Goal: Task Accomplishment & Management: Complete application form

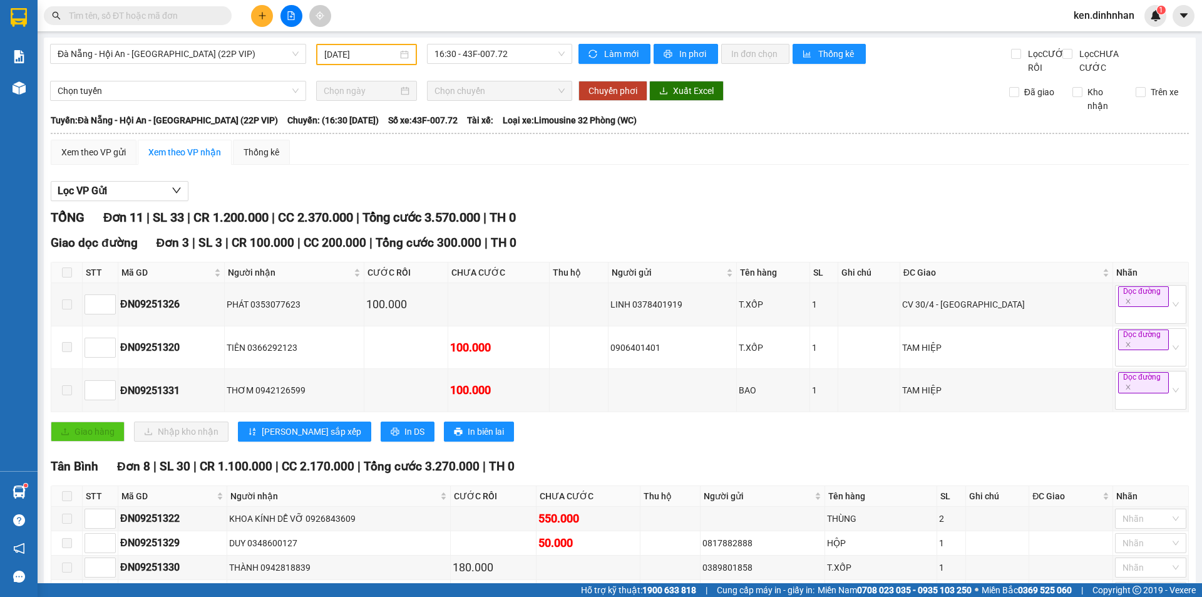
click at [687, 451] on div "Giao dọc đường Đơn 3 | SL 3 | CR 100.000 | CC 200.000 | Tổng cước 300.000 | TH …" at bounding box center [620, 342] width 1138 height 217
click at [693, 468] on div "TỔNG Đơn 11 | SL 33 | CR 1.200.000 | CC 2.370.000 | Tổng cước 3.570.000 | TH 0 …" at bounding box center [620, 496] width 1138 height 576
click at [261, 19] on icon "plus" at bounding box center [262, 15] width 9 height 9
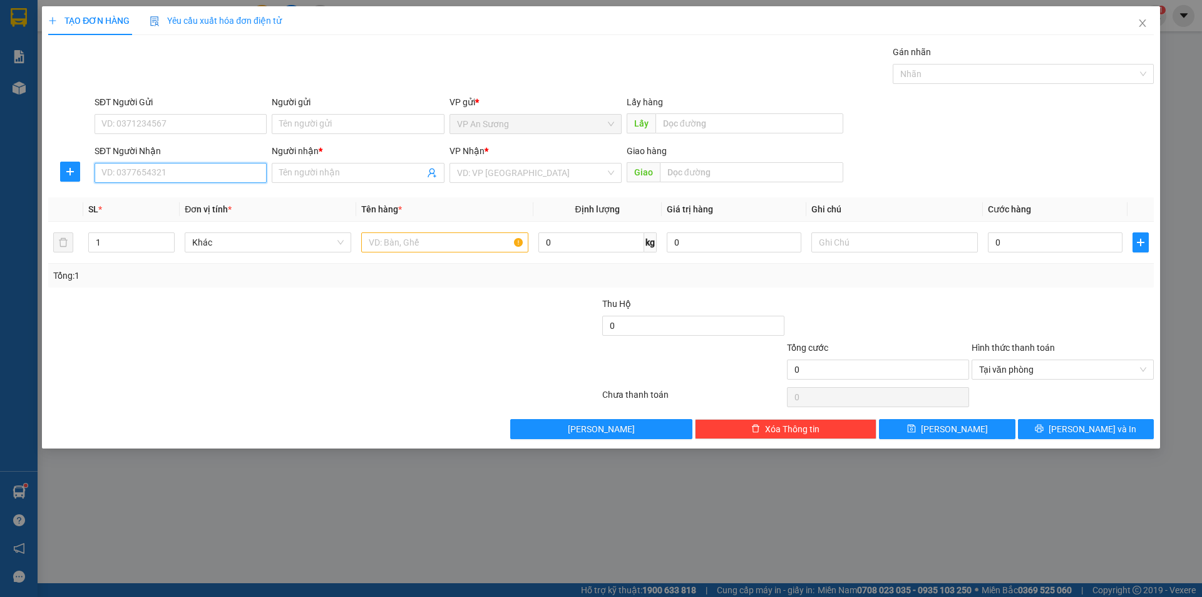
click at [218, 178] on input "SĐT Người Nhận" at bounding box center [181, 173] width 172 height 20
click at [192, 192] on div "0905045054 - TRI" at bounding box center [180, 198] width 157 height 14
type input "0905045054"
type input "TRI"
type input "0905045054"
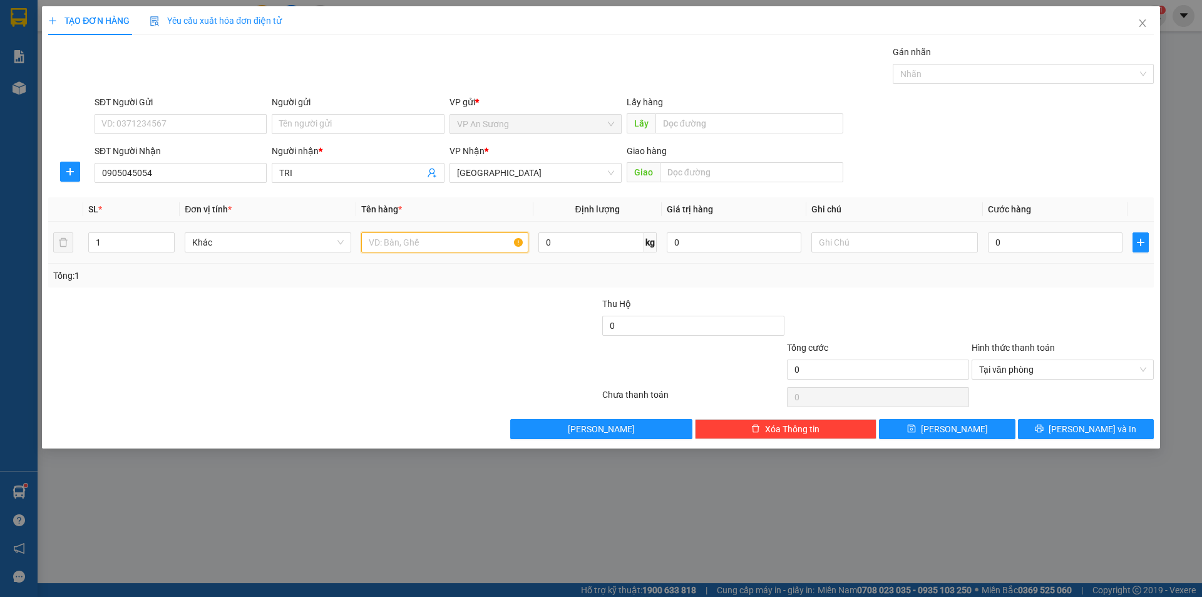
click at [498, 249] on input "text" at bounding box center [444, 242] width 167 height 20
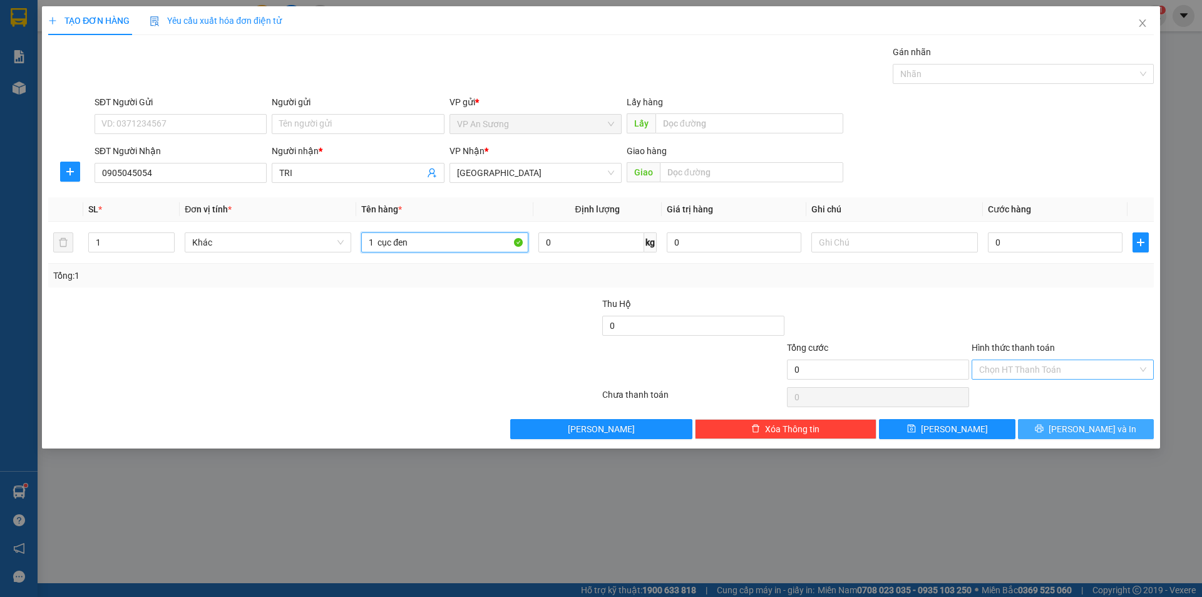
type input "1 cục đen"
drag, startPoint x: 1076, startPoint y: 426, endPoint x: 1060, endPoint y: 428, distance: 17.0
click at [1076, 426] on span "[PERSON_NAME] và In" at bounding box center [1093, 429] width 88 height 14
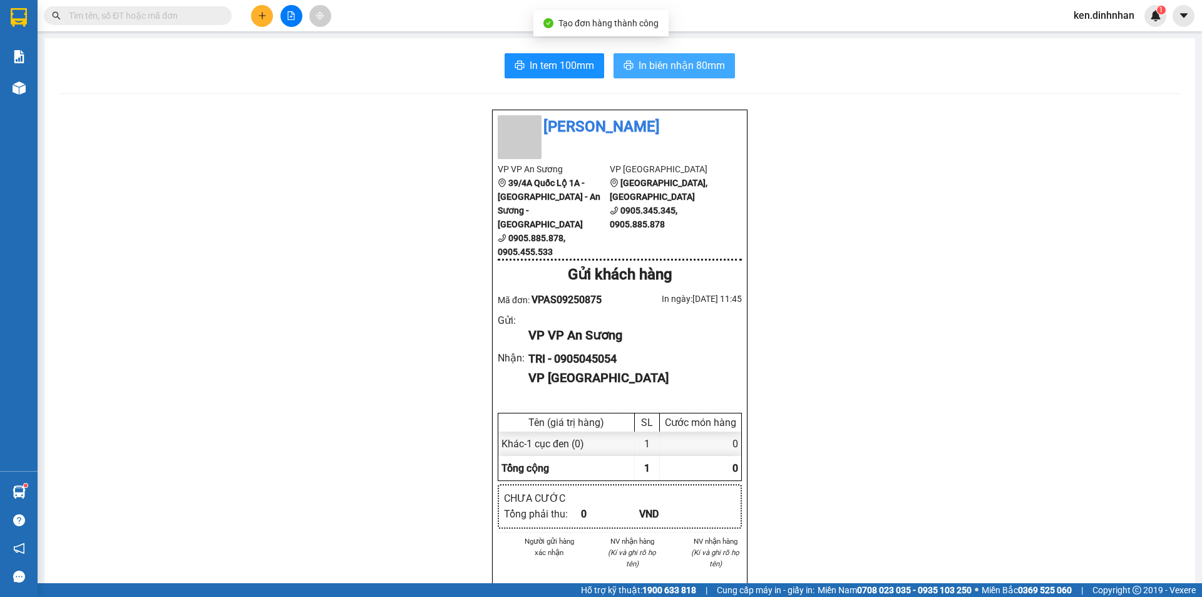
click at [659, 66] on span "In biên nhận 80mm" at bounding box center [682, 66] width 86 height 16
click at [281, 10] on div at bounding box center [291, 16] width 94 height 22
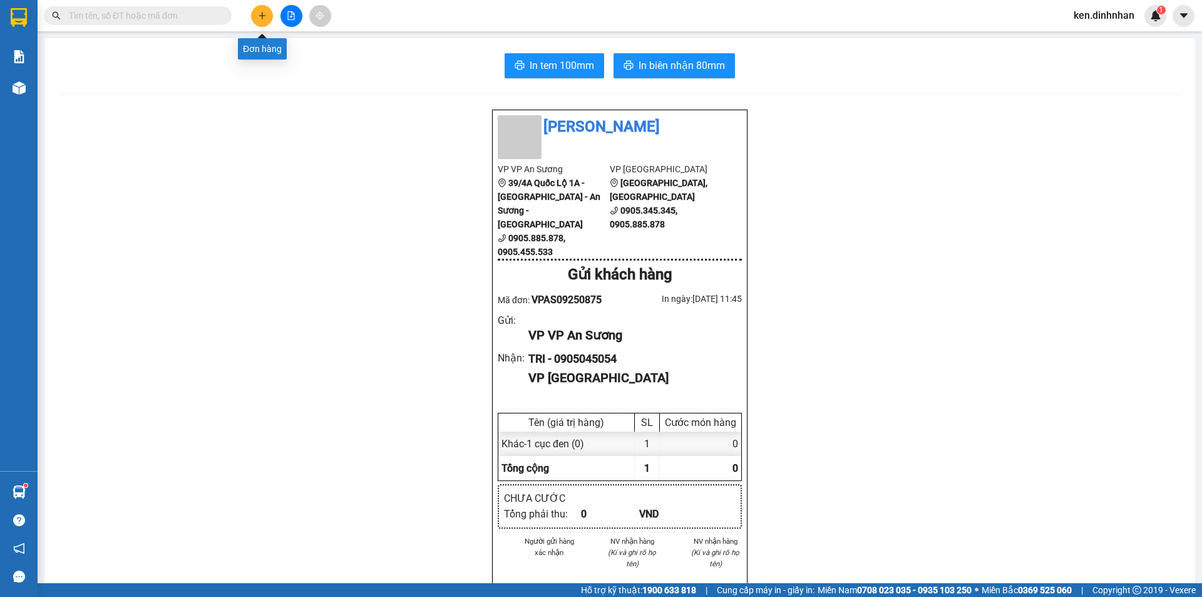
click at [257, 21] on button at bounding box center [262, 16] width 22 height 22
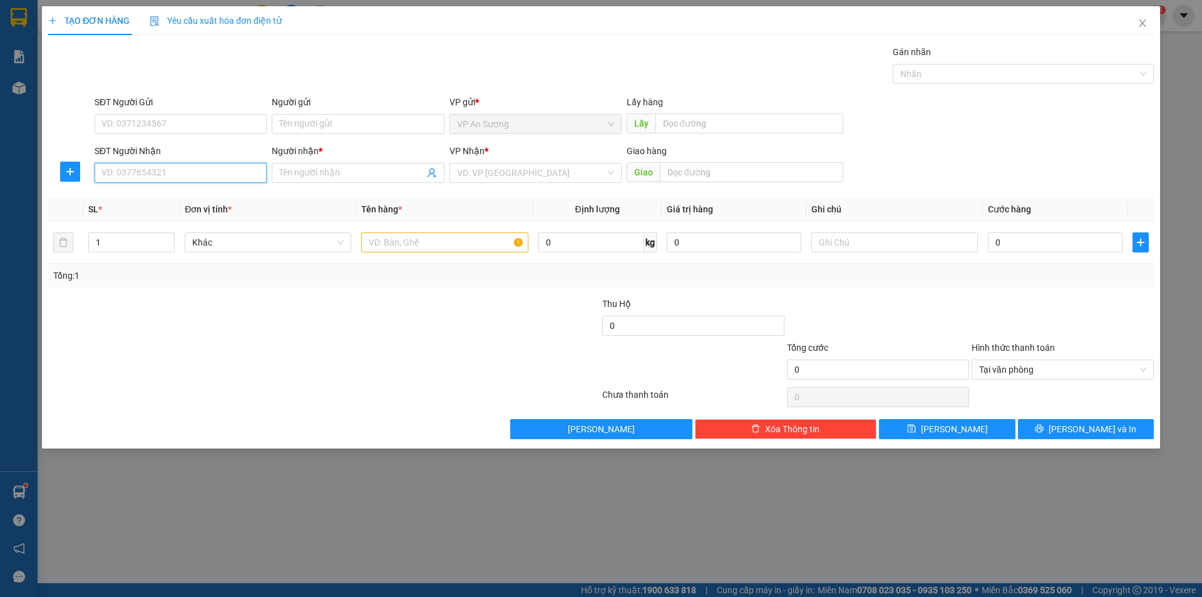
click at [244, 172] on input "SĐT Người Nhận" at bounding box center [181, 173] width 172 height 20
drag, startPoint x: 185, startPoint y: 200, endPoint x: 287, endPoint y: 196, distance: 102.2
click at [186, 200] on div "0905036131" at bounding box center [180, 198] width 157 height 14
type input "0905036131"
click at [337, 170] on input "Người nhận *" at bounding box center [351, 173] width 145 height 14
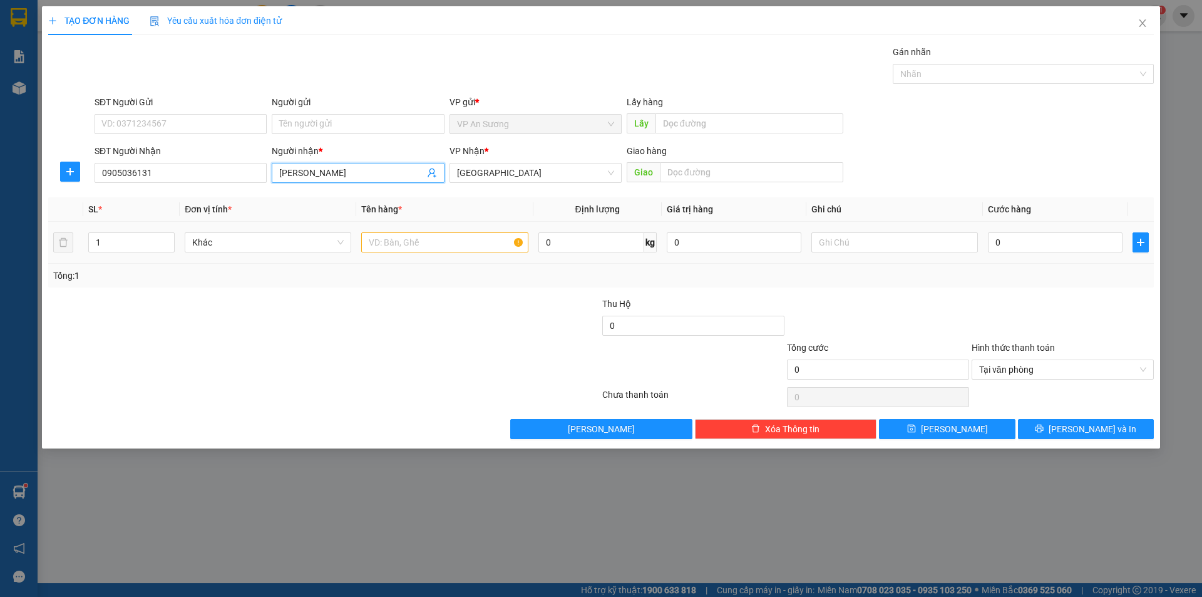
type input "[PERSON_NAME]"
click at [449, 237] on input "text" at bounding box center [444, 242] width 167 height 20
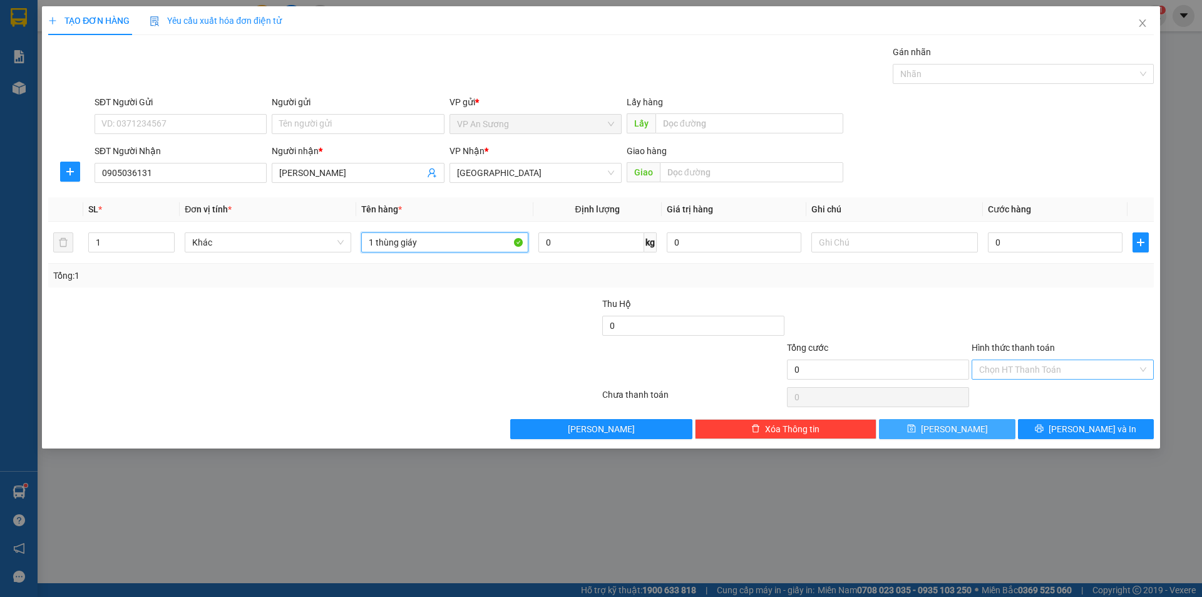
type input "1 thùng giáy"
click at [988, 435] on button "[PERSON_NAME]" at bounding box center [947, 429] width 136 height 20
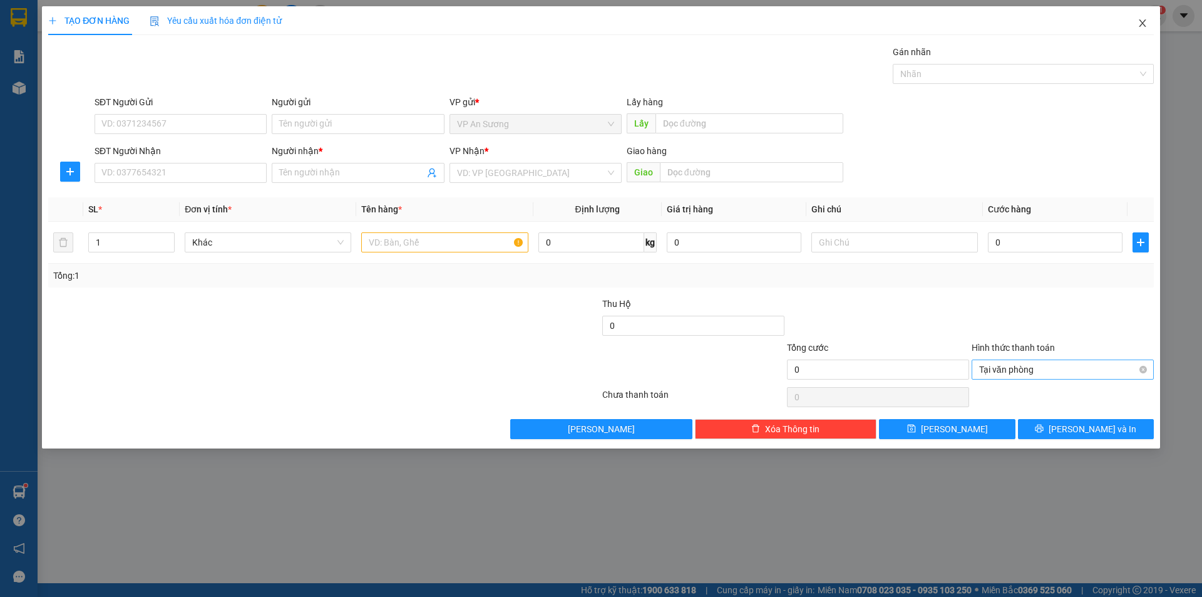
click at [1145, 23] on icon "close" at bounding box center [1143, 23] width 10 height 10
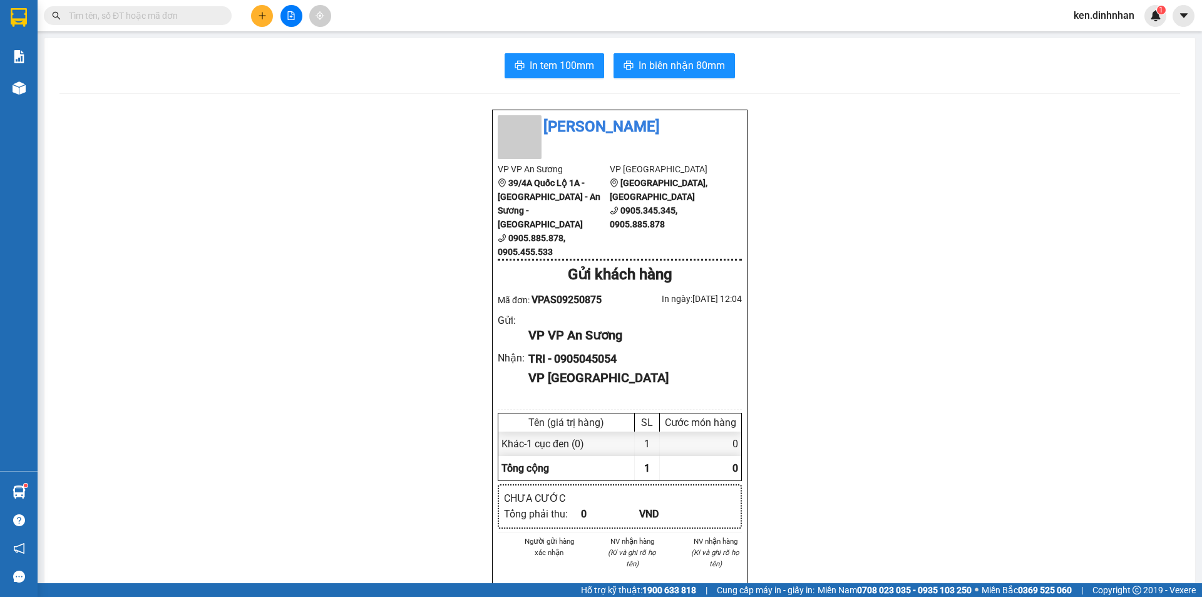
click at [213, 23] on span at bounding box center [138, 15] width 188 height 19
click at [286, 229] on div "Đình Nhân VP VP An Sương 39/4A Quốc Lộ 1A - [GEOGRAPHIC_DATA] - An Sương - Quận…" at bounding box center [619, 524] width 1121 height 831
click at [194, 11] on input "text" at bounding box center [143, 16] width 148 height 14
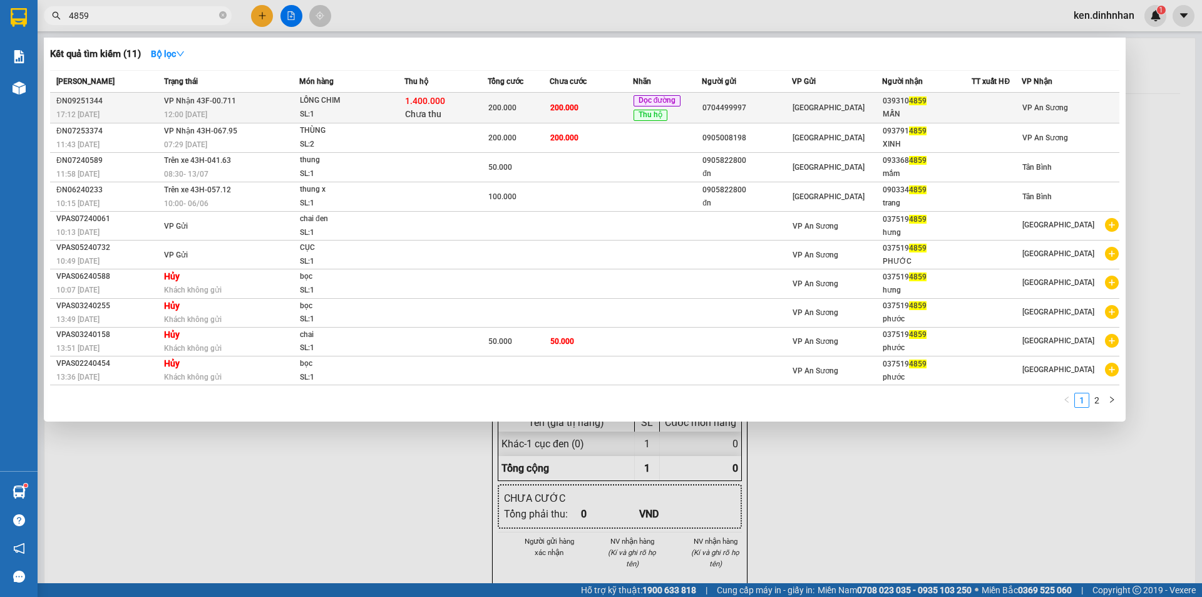
type input "4859"
click at [601, 102] on td "200.000" at bounding box center [591, 108] width 83 height 31
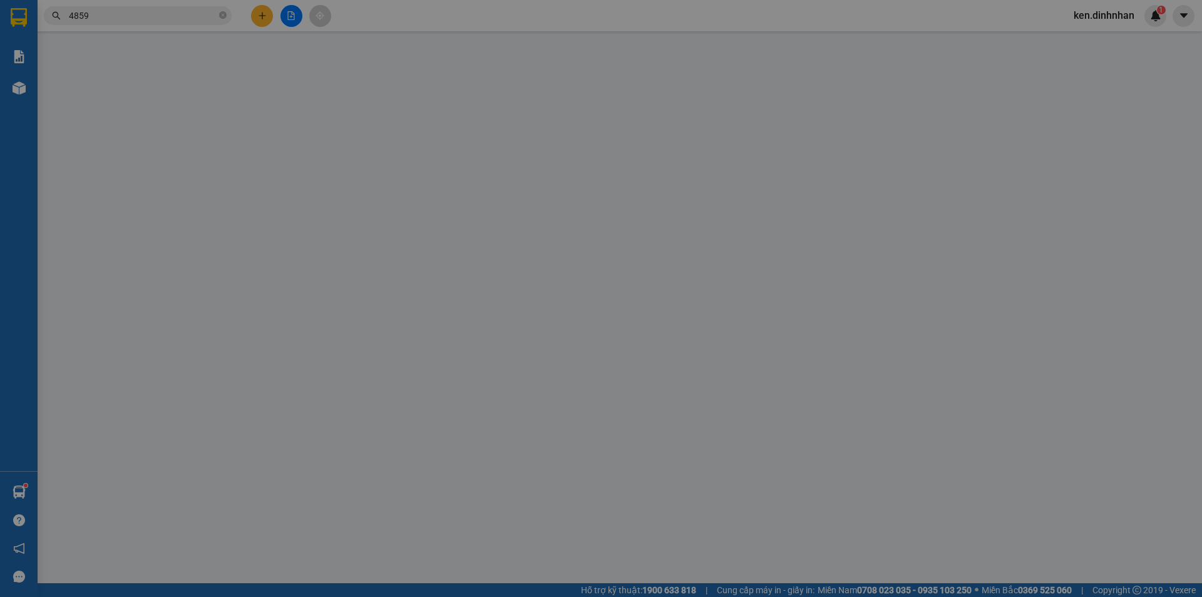
type input "0704499997"
type input "0393104859"
type input "MẪN"
type input "200.000"
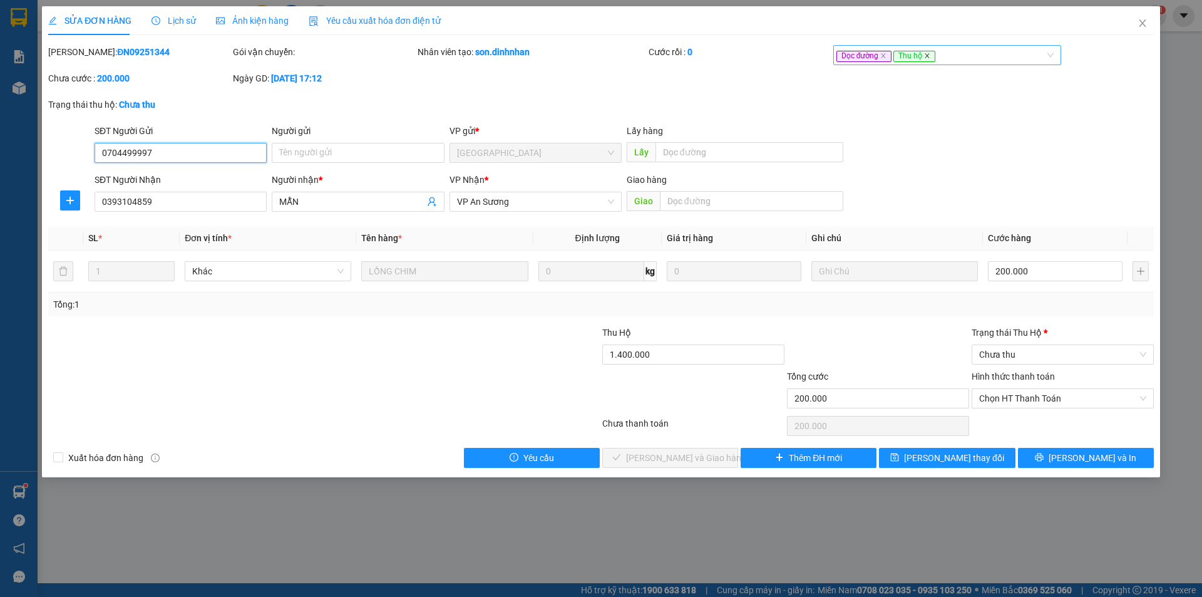
click at [924, 55] on icon "close" at bounding box center [927, 56] width 6 height 6
click at [687, 353] on input "1.400.000" at bounding box center [693, 354] width 182 height 20
type input "0"
click at [339, 205] on input "MẪN" at bounding box center [351, 202] width 145 height 14
drag, startPoint x: 1040, startPoint y: 398, endPoint x: 1038, endPoint y: 408, distance: 10.3
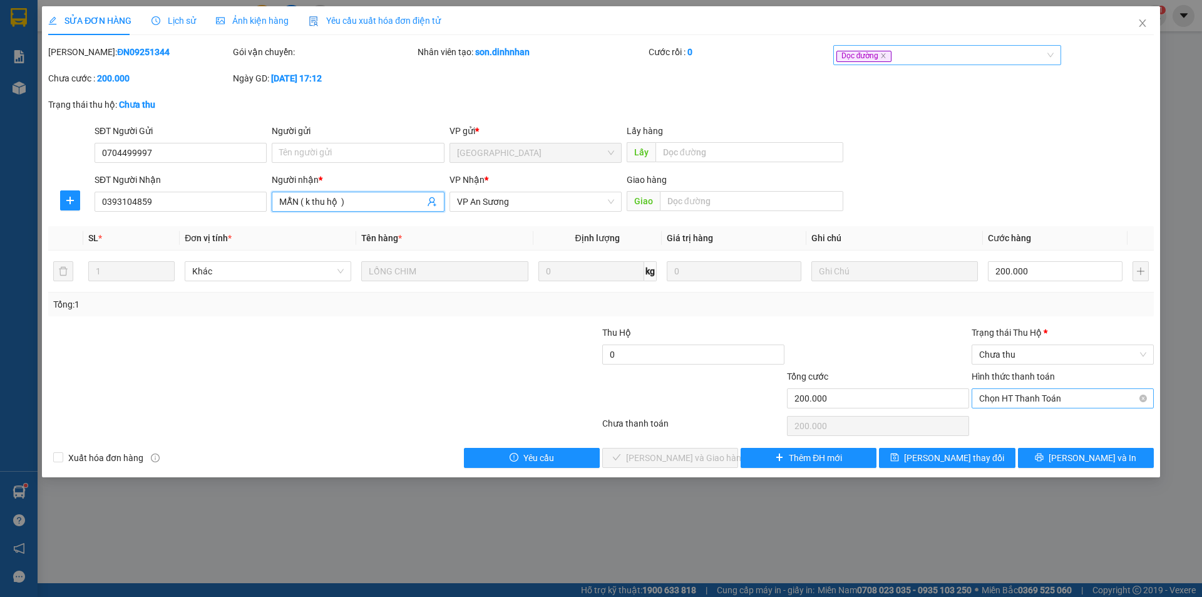
click at [1040, 398] on span "Chọn HT Thanh Toán" at bounding box center [1062, 398] width 167 height 19
type input "MẪN ( k thu hộ )"
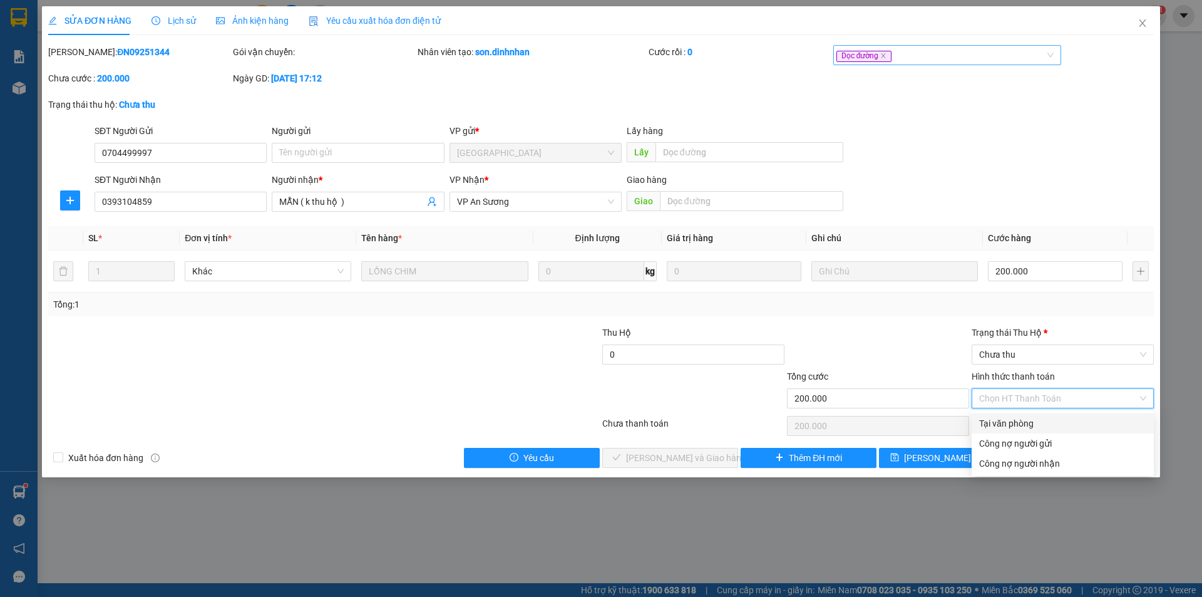
click at [1031, 425] on div "Tại văn phòng" at bounding box center [1062, 423] width 167 height 14
type input "0"
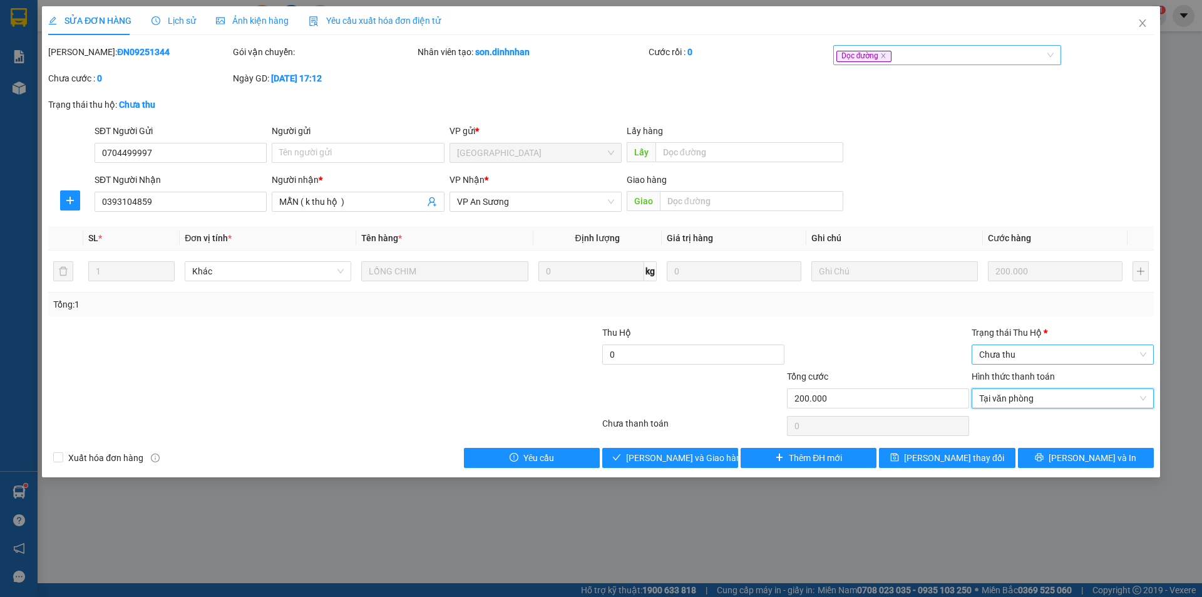
click at [1034, 353] on span "Chưa thu" at bounding box center [1062, 354] width 167 height 19
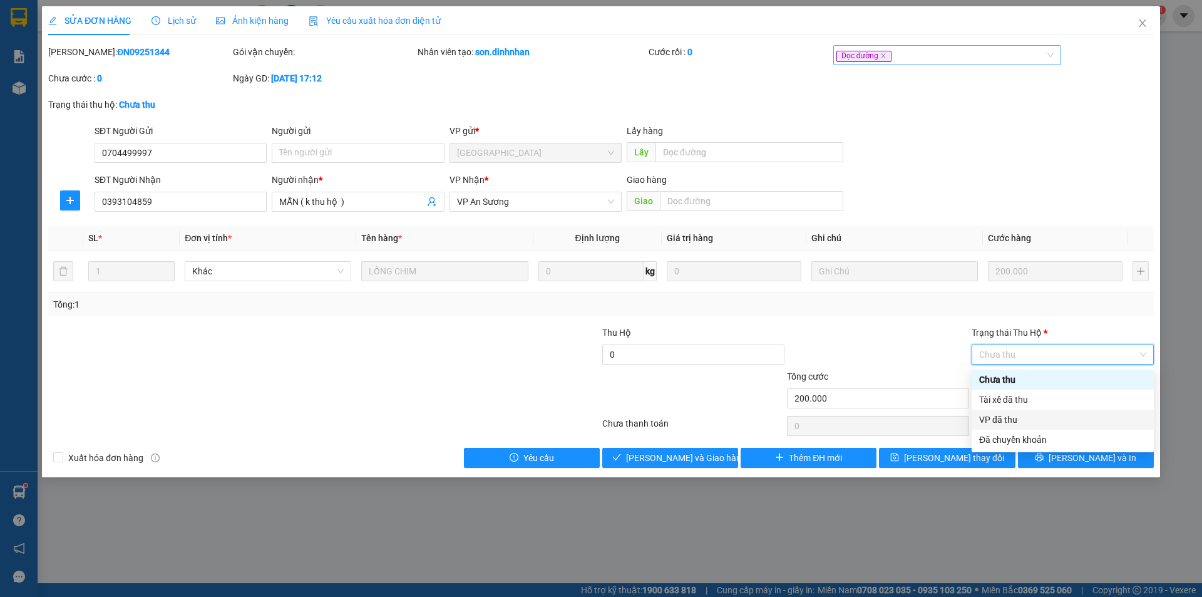
click at [1026, 419] on div "VP đã thu" at bounding box center [1062, 420] width 167 height 14
click at [1030, 351] on span "VP đã thu" at bounding box center [1062, 354] width 167 height 19
click at [1042, 394] on div "Tài xế đã thu" at bounding box center [1062, 400] width 167 height 14
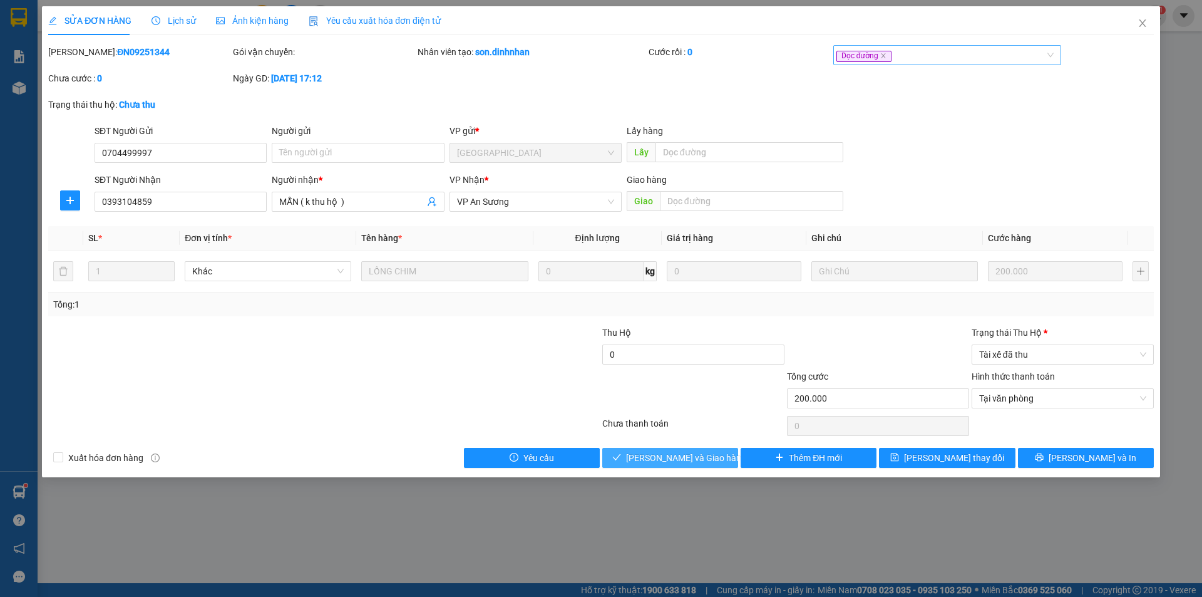
click at [692, 453] on span "[PERSON_NAME] và Giao hàng" at bounding box center [686, 458] width 120 height 14
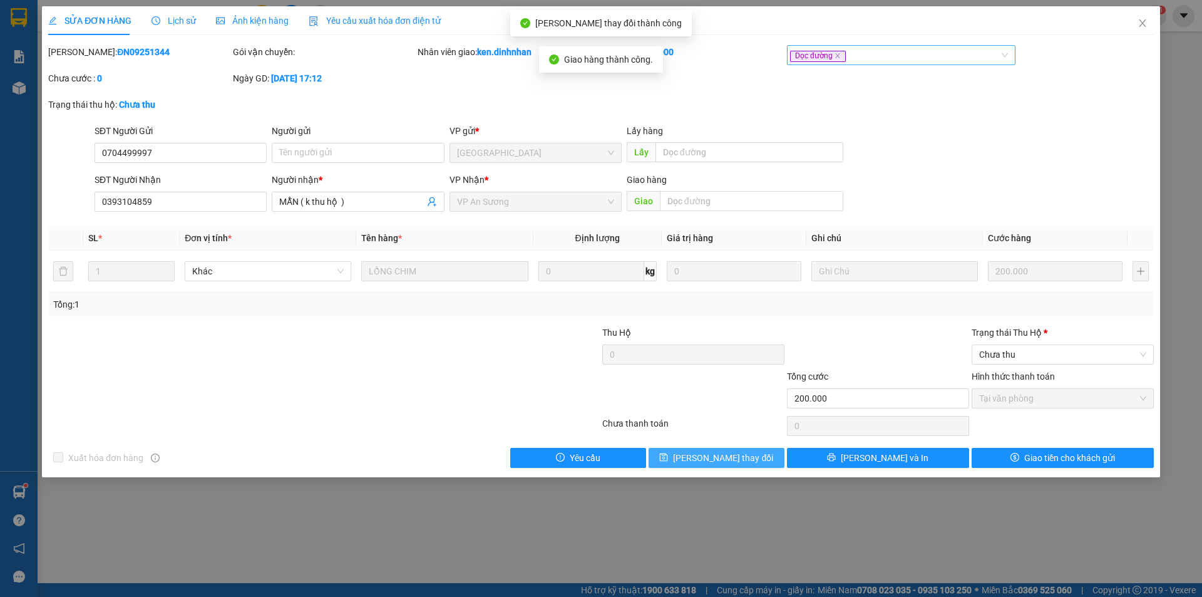
click at [668, 453] on icon "save" at bounding box center [663, 457] width 9 height 9
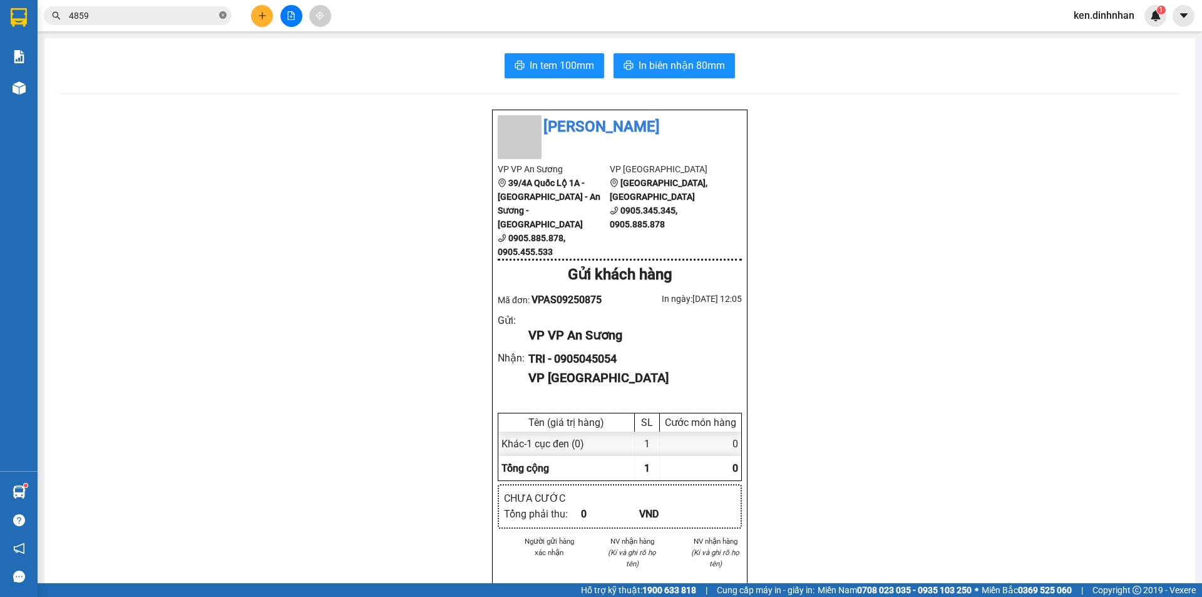
click at [223, 14] on icon "close-circle" at bounding box center [223, 15] width 8 height 8
click at [174, 14] on input "text" at bounding box center [143, 16] width 148 height 14
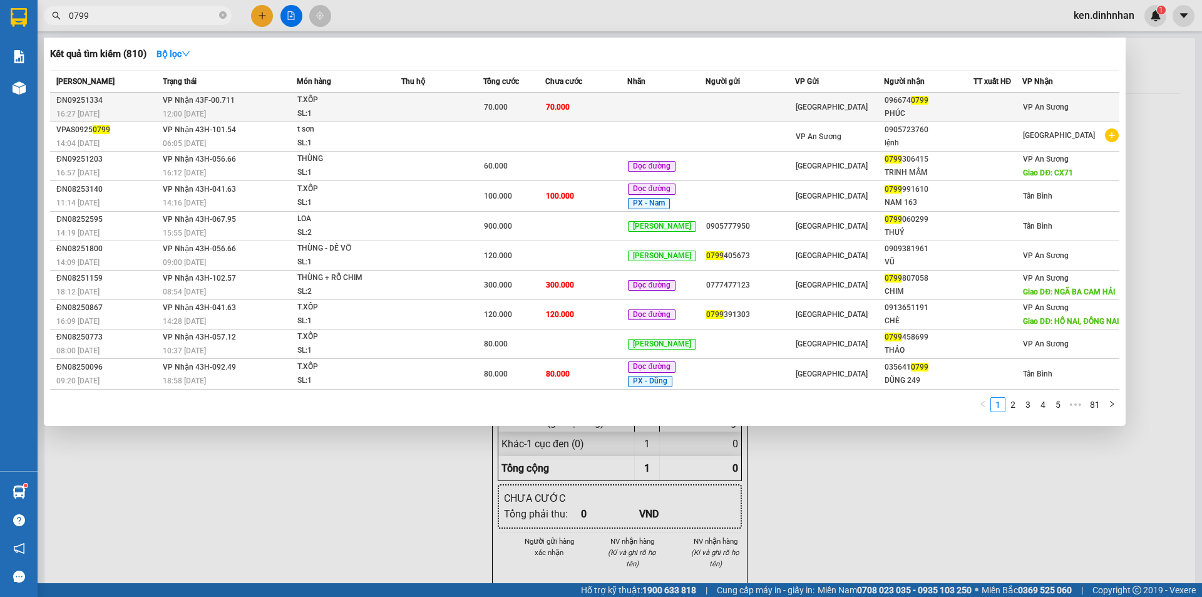
type input "0799"
click at [586, 100] on td "70.000" at bounding box center [586, 107] width 82 height 29
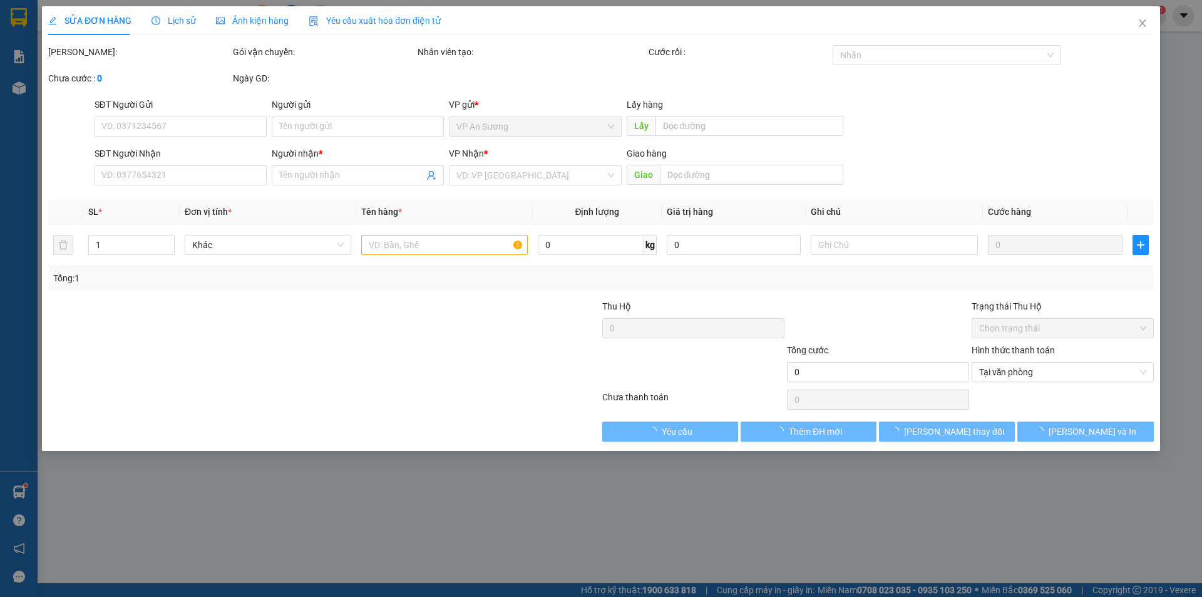
type input "0966740799"
type input "PHÚC"
type input "70.000"
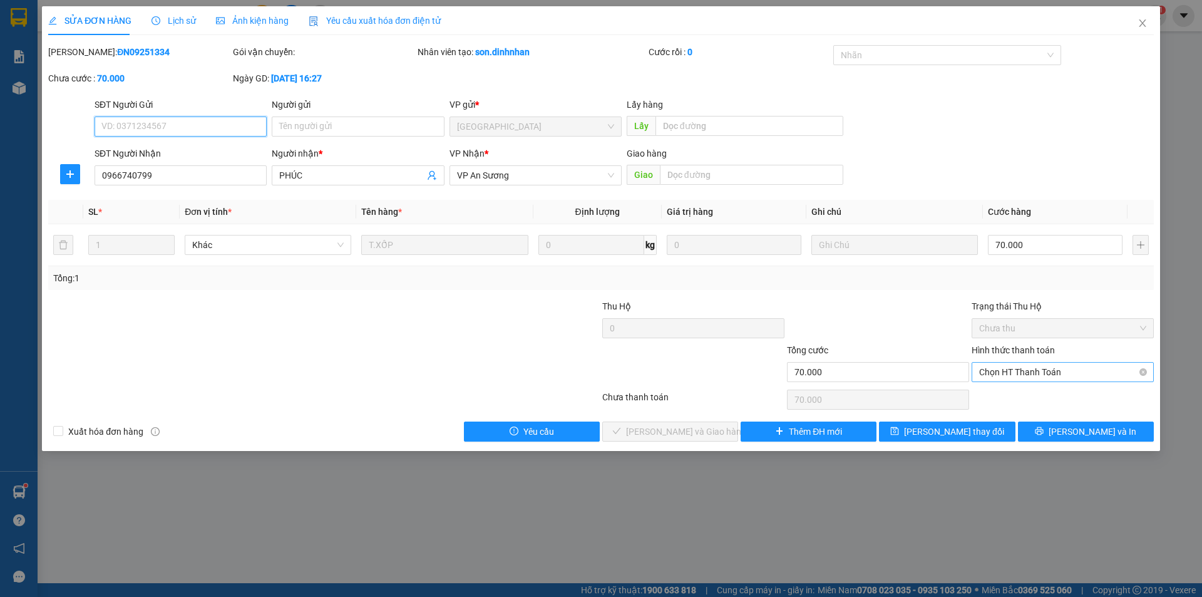
drag, startPoint x: 1014, startPoint y: 369, endPoint x: 1009, endPoint y: 383, distance: 15.1
click at [1014, 369] on span "Chọn HT Thanh Toán" at bounding box center [1062, 372] width 167 height 19
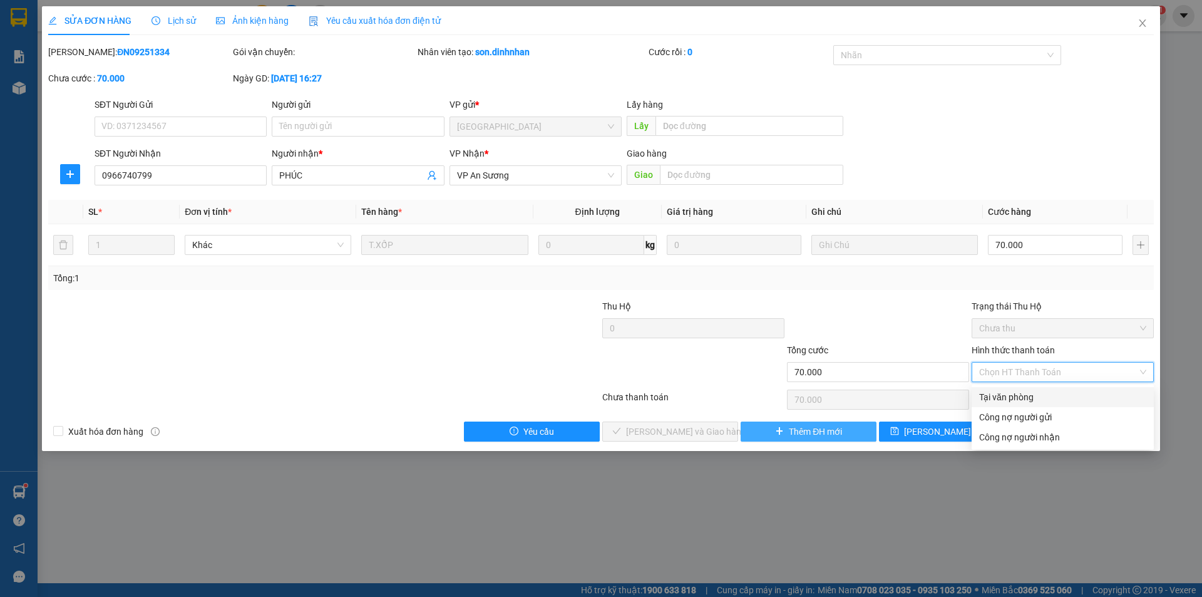
drag, startPoint x: 1007, startPoint y: 391, endPoint x: 775, endPoint y: 437, distance: 236.9
click at [1002, 394] on div "Tại văn phòng" at bounding box center [1062, 397] width 167 height 14
type input "0"
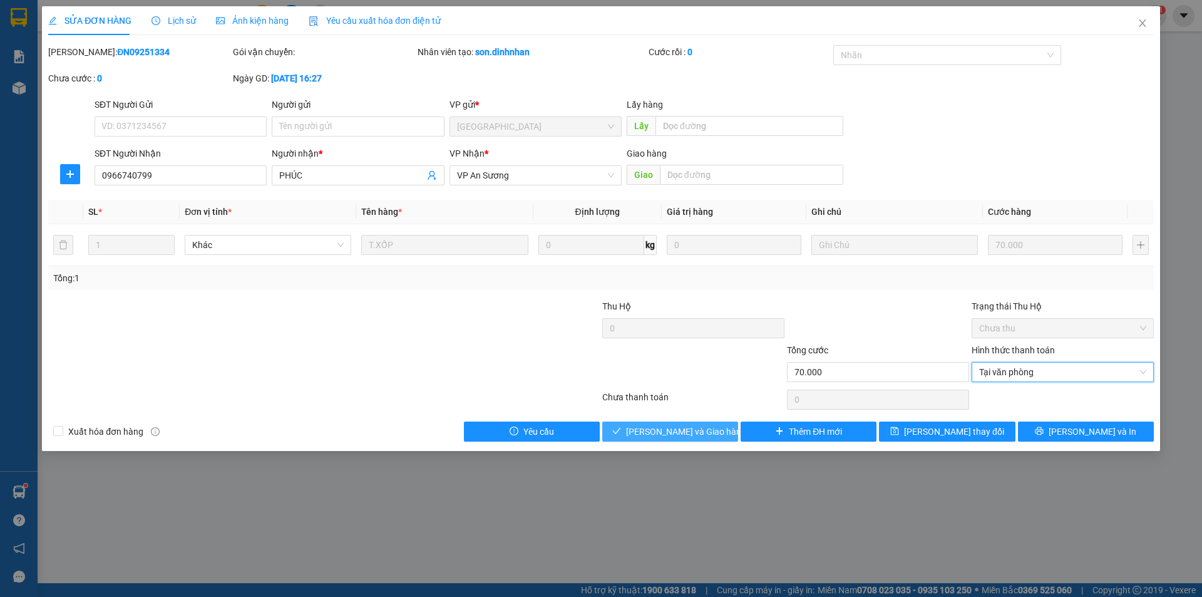
click at [718, 433] on button "[PERSON_NAME] và Giao hàng" at bounding box center [670, 431] width 136 height 20
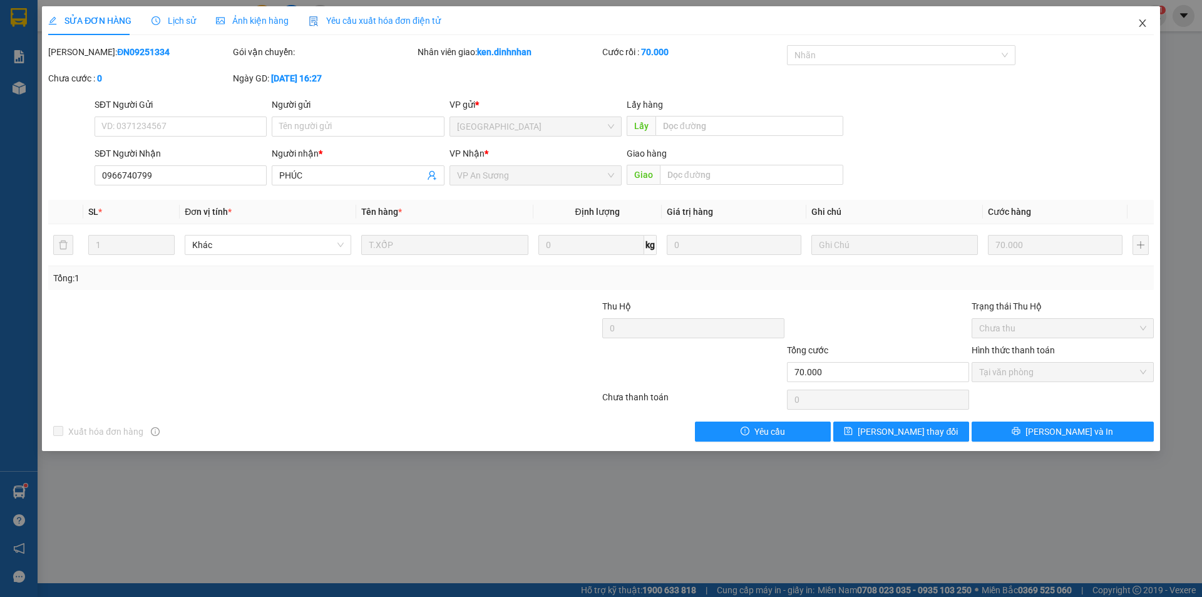
click at [1148, 21] on span "Close" at bounding box center [1142, 23] width 35 height 35
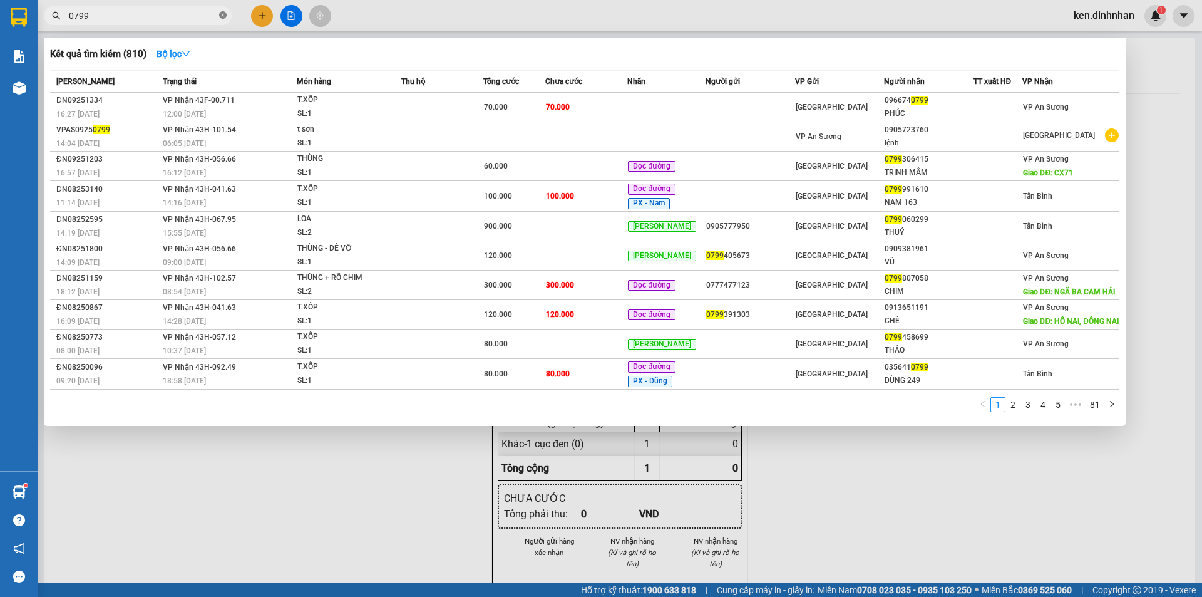
drag, startPoint x: 222, startPoint y: 13, endPoint x: 163, endPoint y: 12, distance: 58.9
click at [221, 13] on icon "close-circle" at bounding box center [223, 15] width 8 height 8
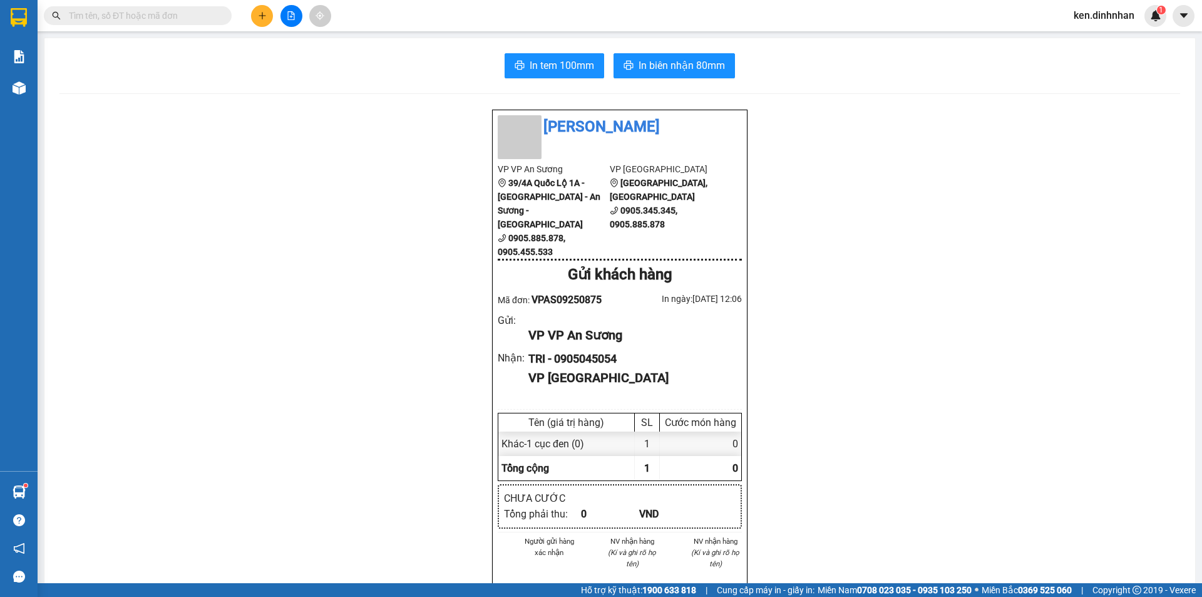
click at [158, 12] on input "text" at bounding box center [143, 16] width 148 height 14
click at [219, 13] on span at bounding box center [138, 15] width 188 height 19
click at [145, 22] on input "text" at bounding box center [143, 16] width 148 height 14
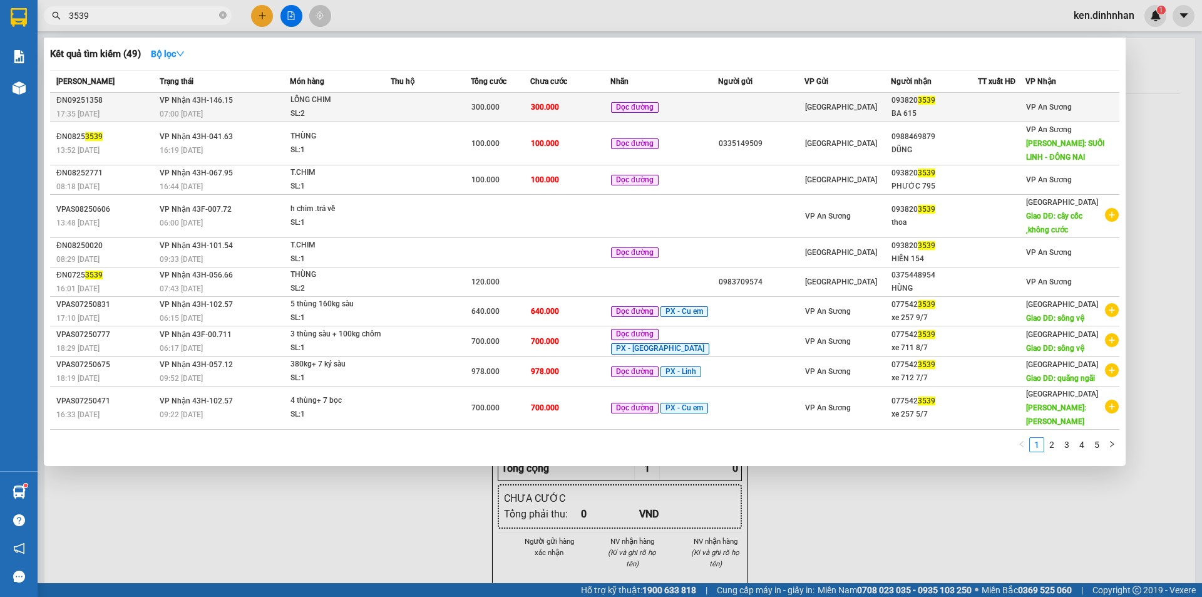
type input "3539"
click at [718, 108] on td at bounding box center [761, 107] width 86 height 29
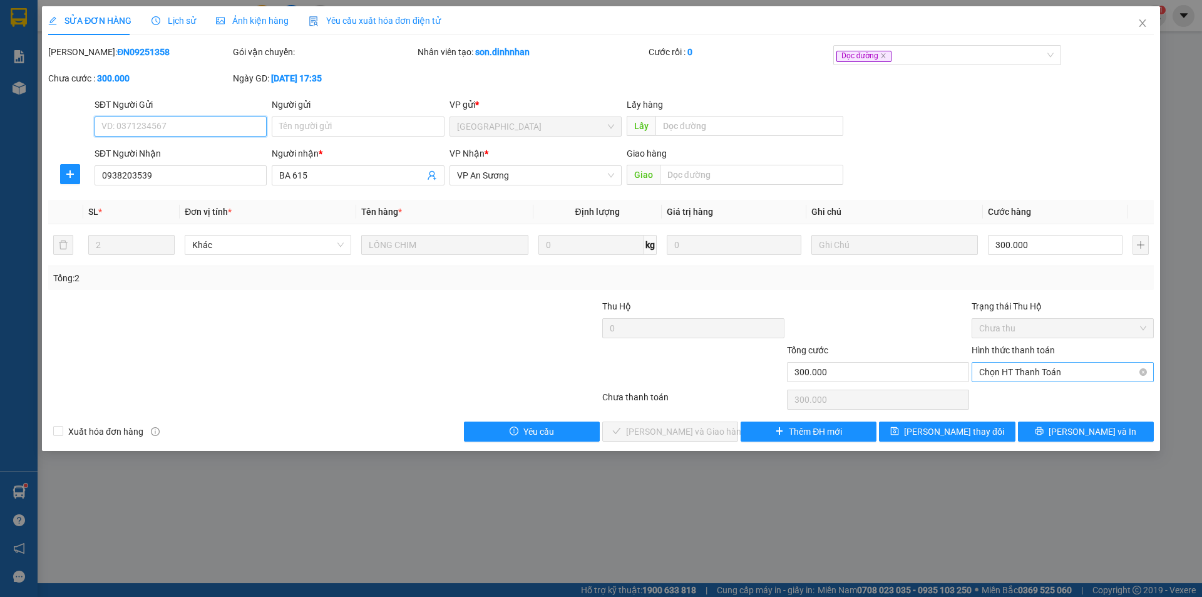
click at [1054, 371] on span "Chọn HT Thanh Toán" at bounding box center [1062, 372] width 167 height 19
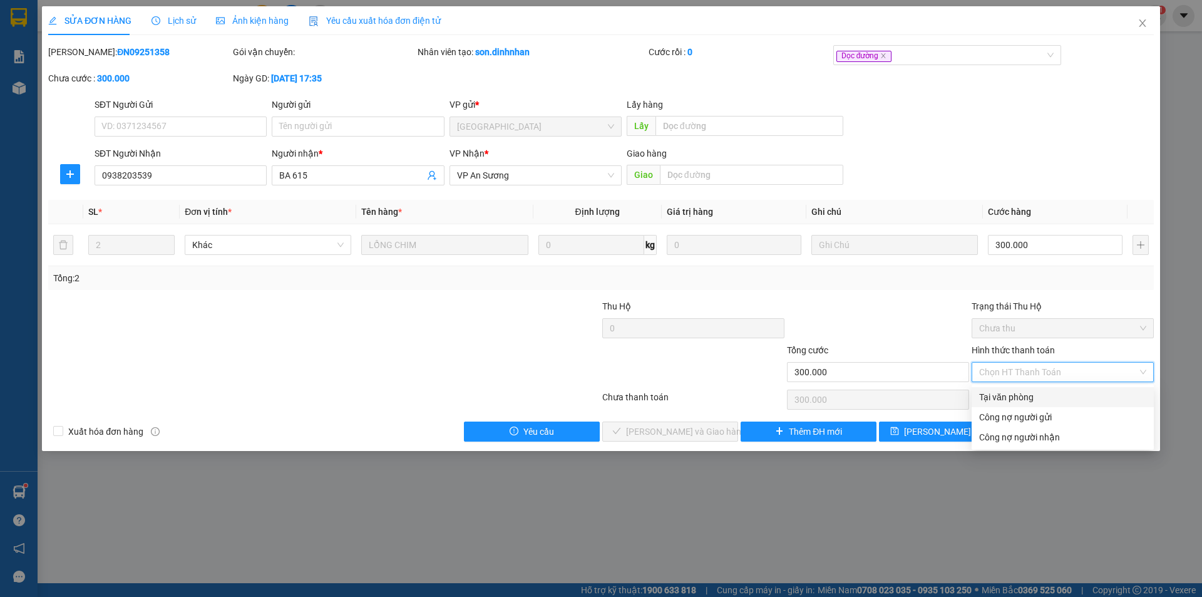
drag, startPoint x: 1028, startPoint y: 398, endPoint x: 960, endPoint y: 411, distance: 69.5
click at [1028, 398] on div "Tại văn phòng" at bounding box center [1062, 397] width 167 height 14
type input "0"
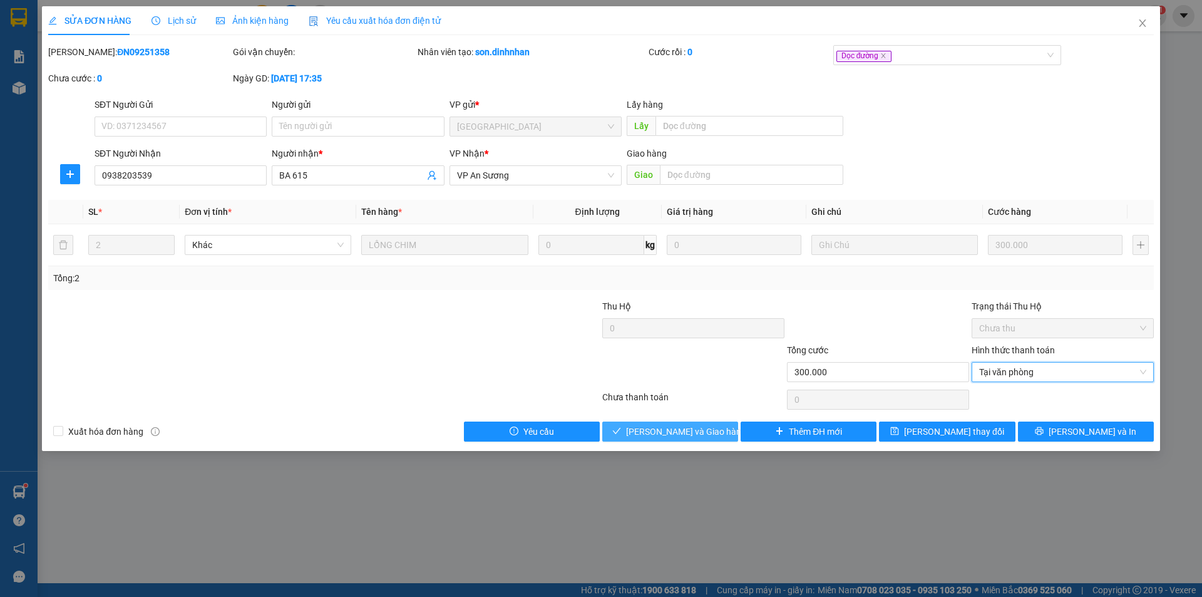
click at [696, 428] on span "[PERSON_NAME] và Giao hàng" at bounding box center [686, 432] width 120 height 14
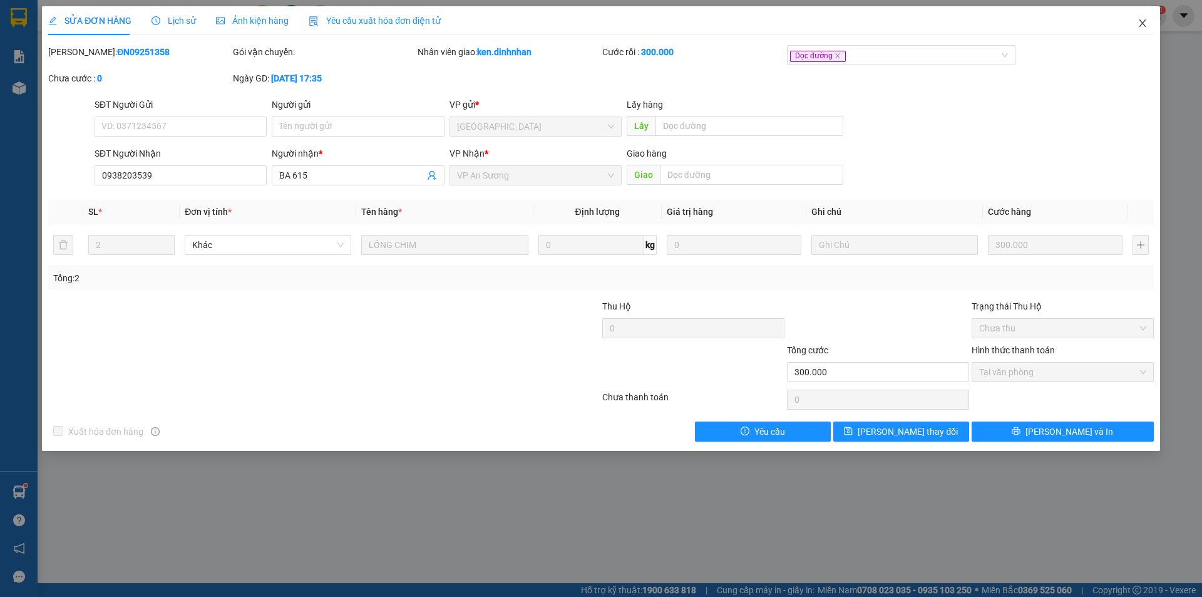
click at [1140, 21] on icon "close" at bounding box center [1142, 23] width 7 height 8
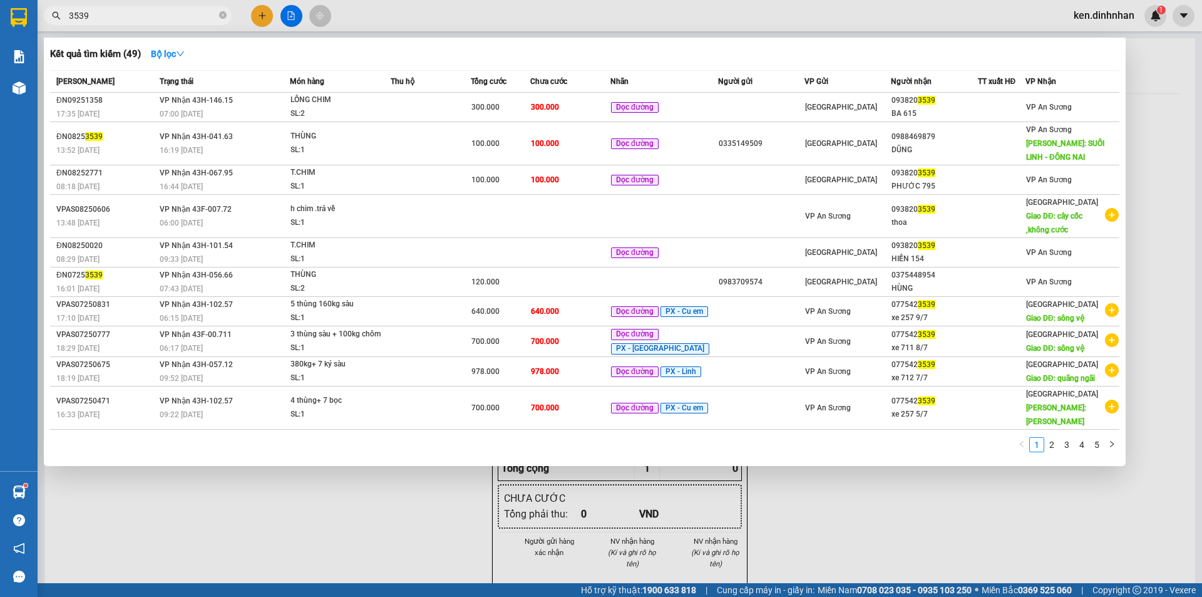
click at [186, 16] on input "3539" at bounding box center [143, 16] width 148 height 14
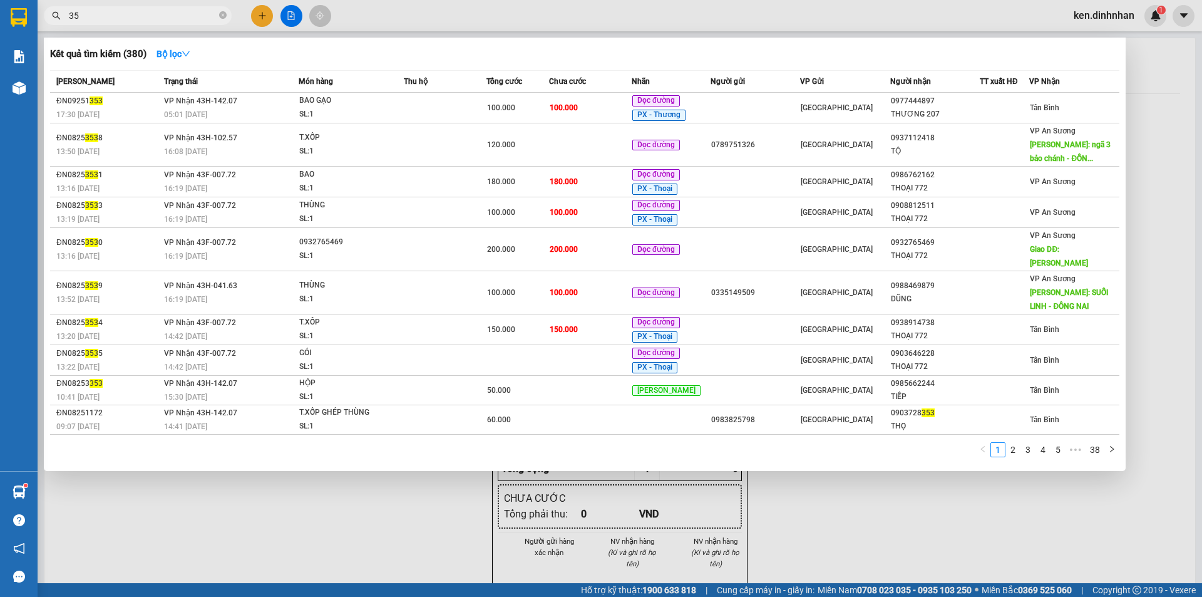
type input "3"
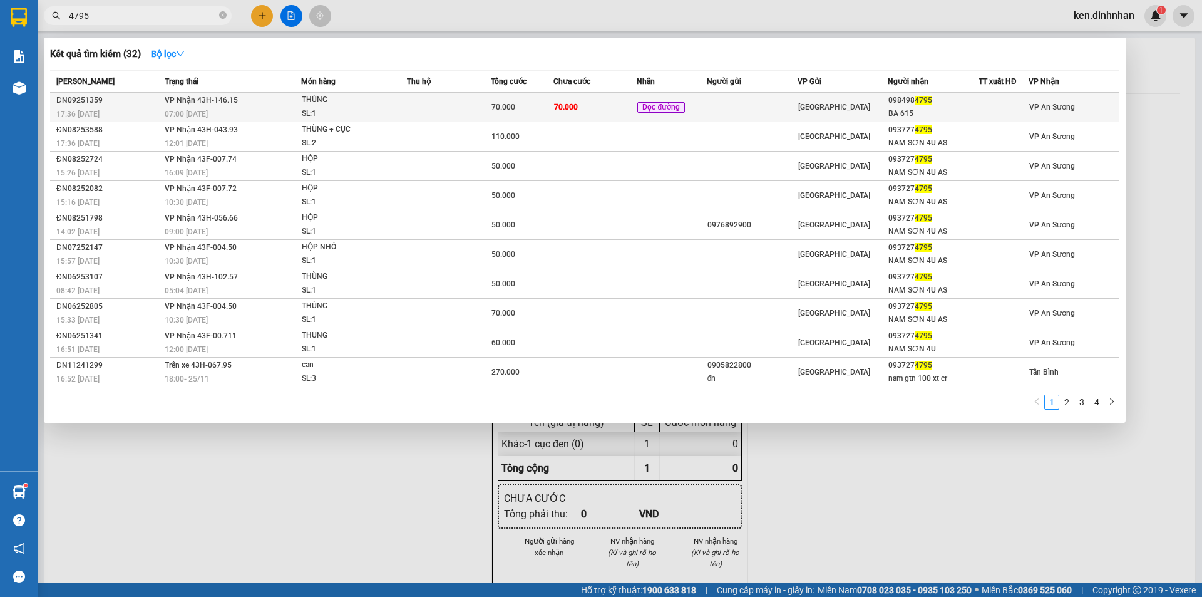
type input "4795"
click at [617, 111] on td "70.000" at bounding box center [596, 107] width 84 height 29
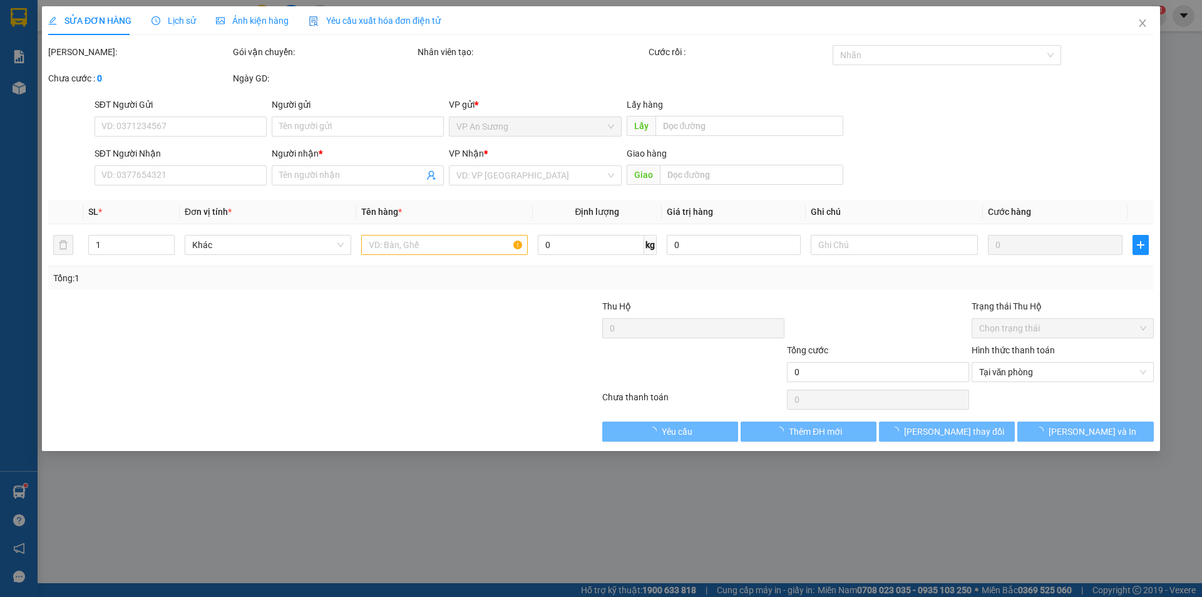
type input "0984984795"
type input "BA 615"
type input "70.000"
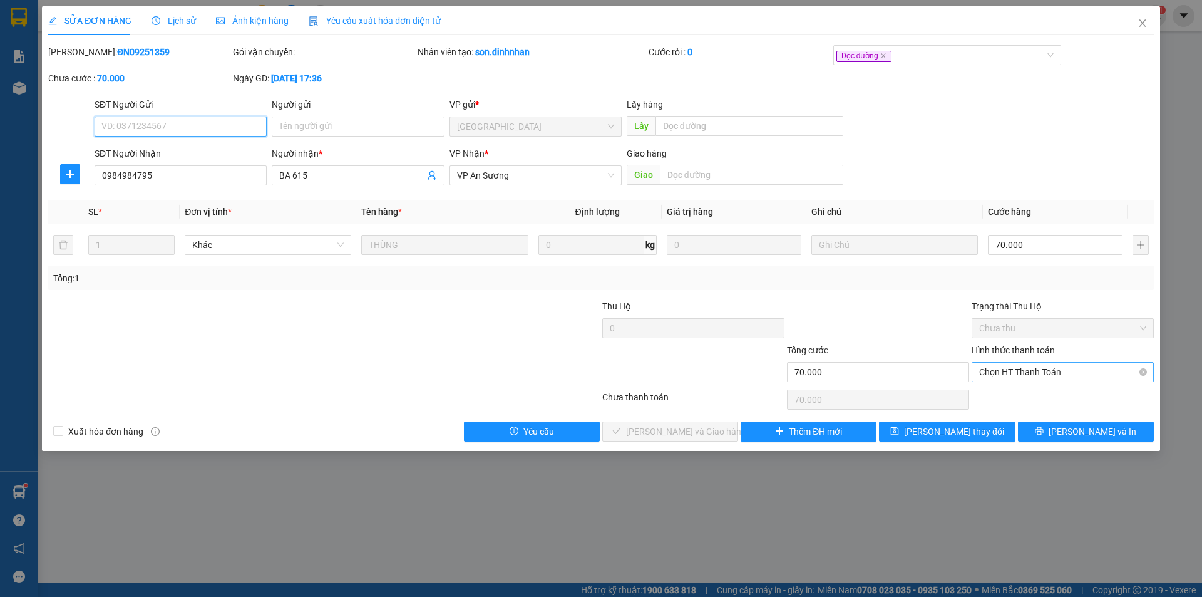
click at [1031, 368] on span "Chọn HT Thanh Toán" at bounding box center [1062, 372] width 167 height 19
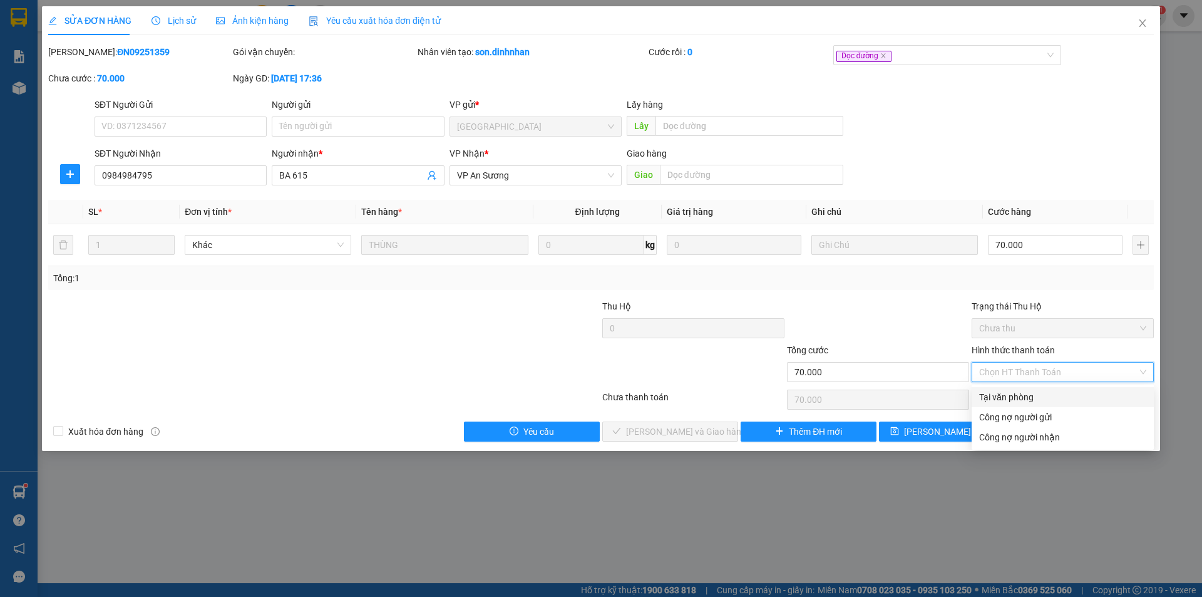
click at [1009, 396] on div "Tại văn phòng" at bounding box center [1062, 397] width 167 height 14
type input "0"
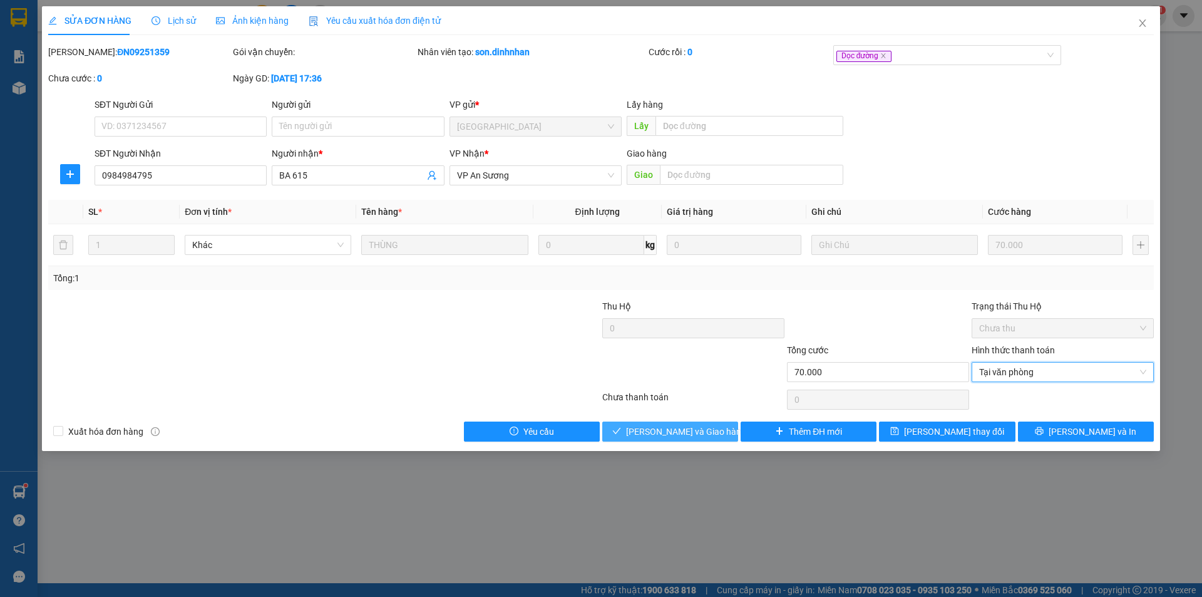
click at [660, 436] on span "[PERSON_NAME] và Giao hàng" at bounding box center [686, 432] width 120 height 14
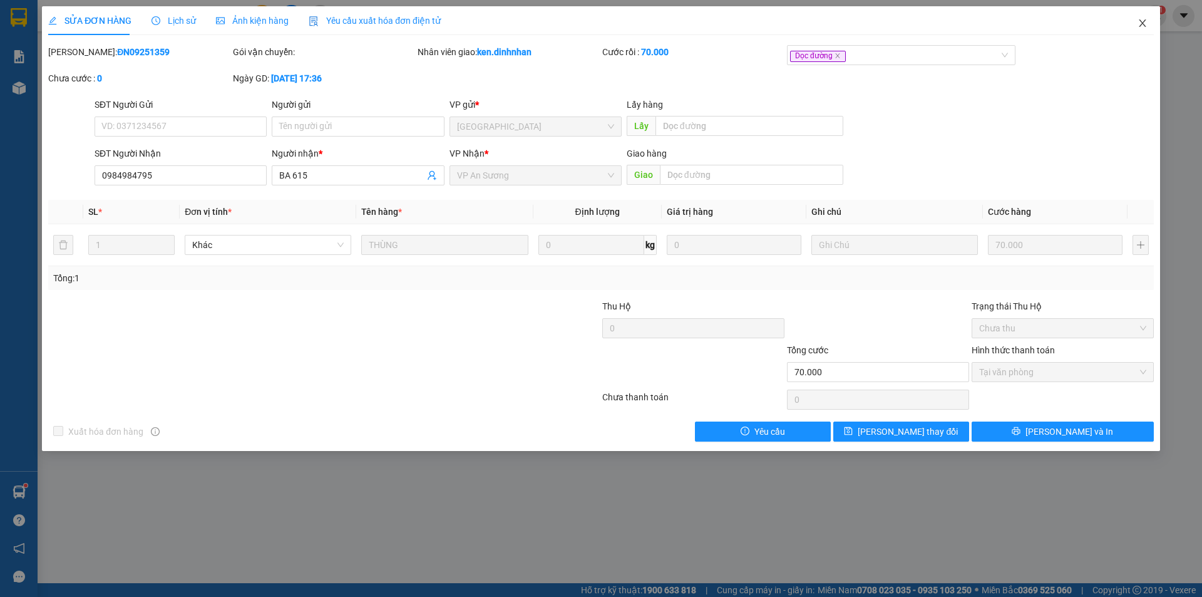
click at [1142, 29] on span "Close" at bounding box center [1142, 23] width 35 height 35
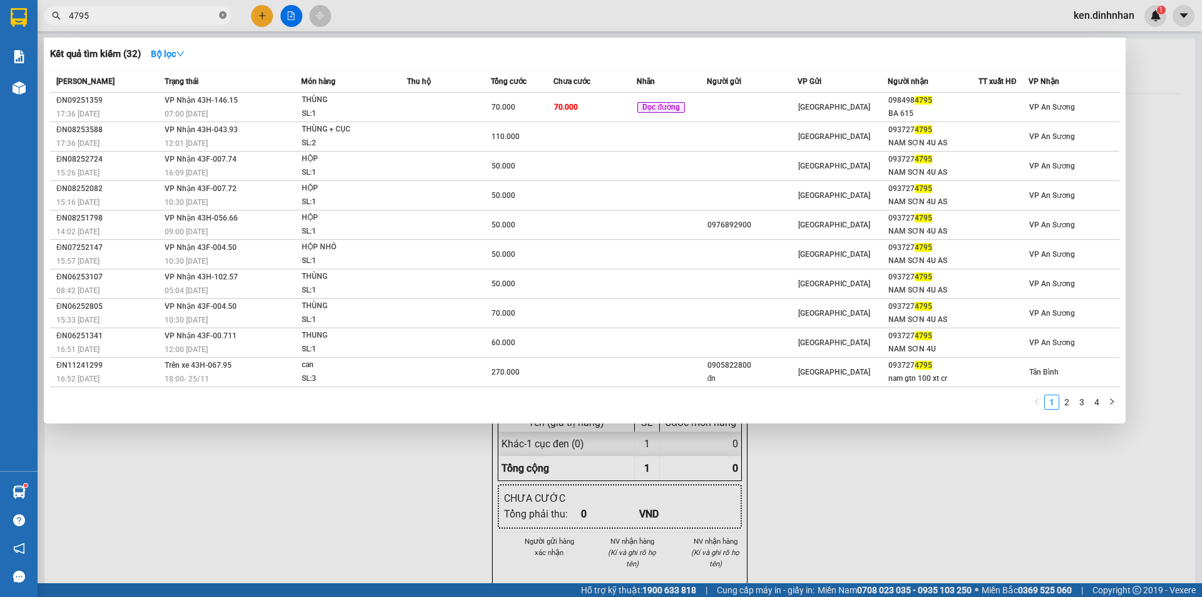
click at [221, 17] on icon "close-circle" at bounding box center [223, 15] width 8 height 8
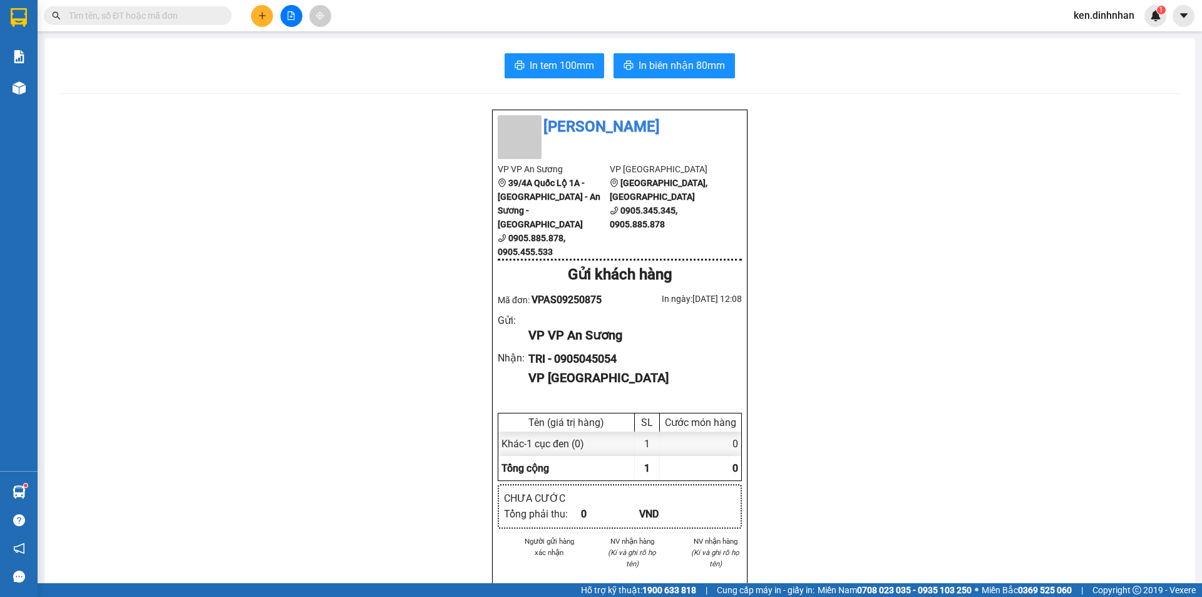
click at [200, 16] on input "text" at bounding box center [143, 16] width 148 height 14
click at [180, 17] on input "text" at bounding box center [143, 16] width 148 height 14
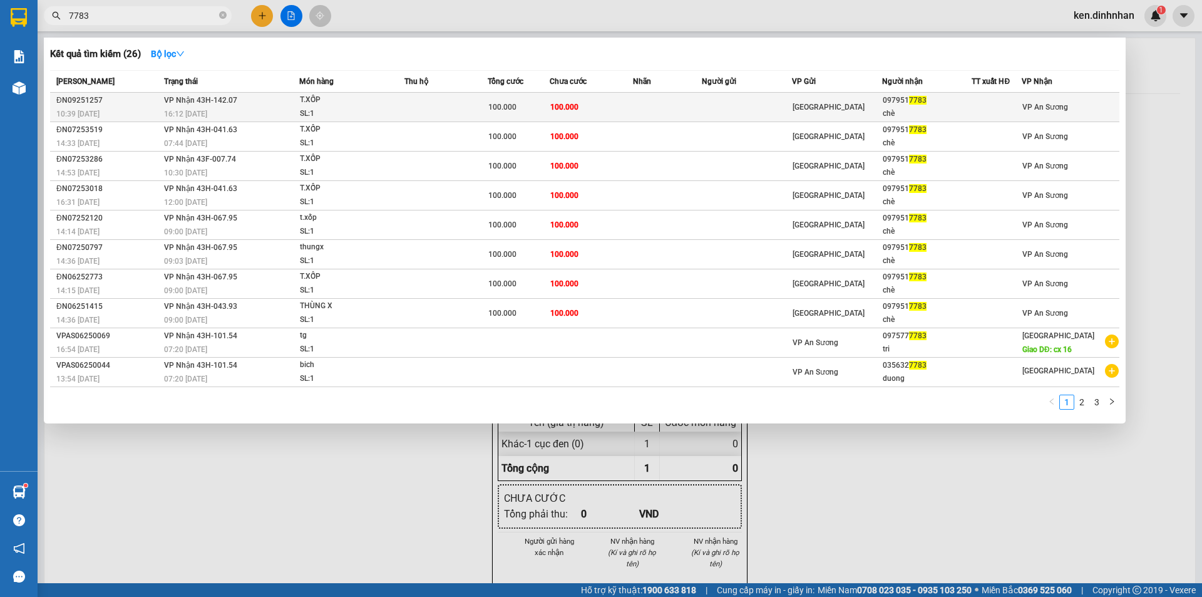
type input "7783"
click at [444, 100] on td at bounding box center [446, 107] width 83 height 29
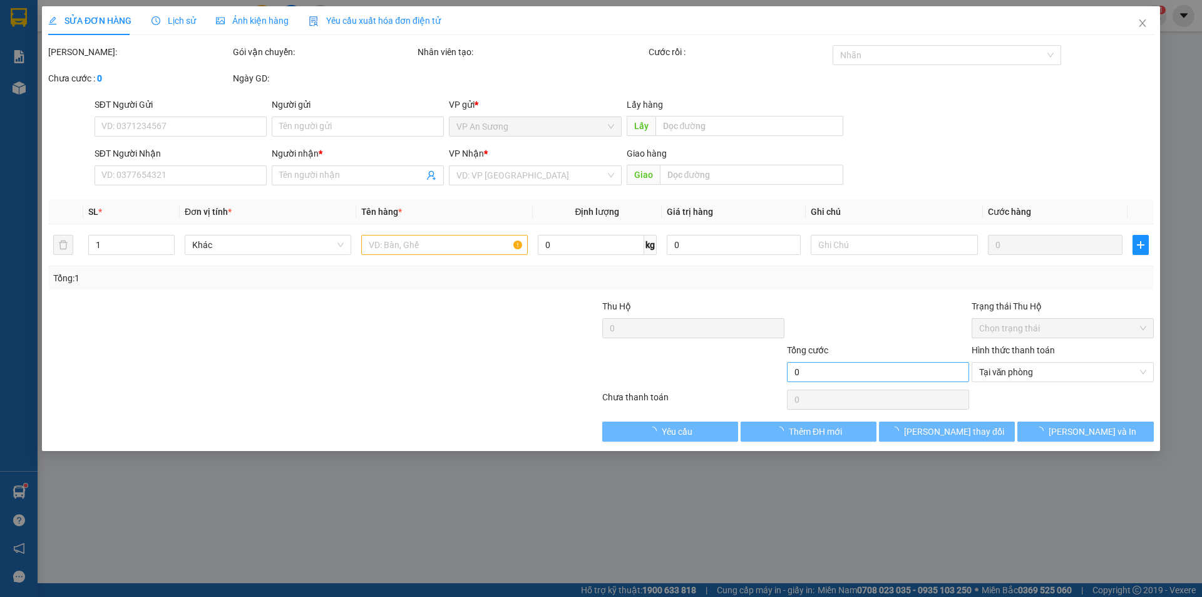
type input "0979517783"
type input "chè"
type input "100.000"
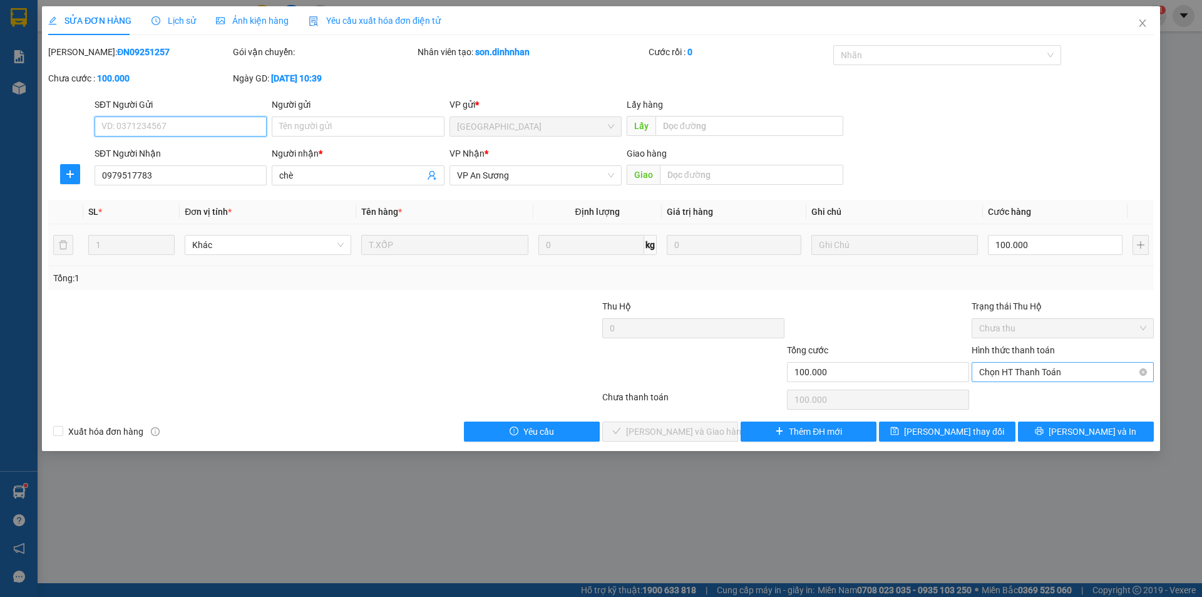
click at [1016, 364] on span "Chọn HT Thanh Toán" at bounding box center [1062, 372] width 167 height 19
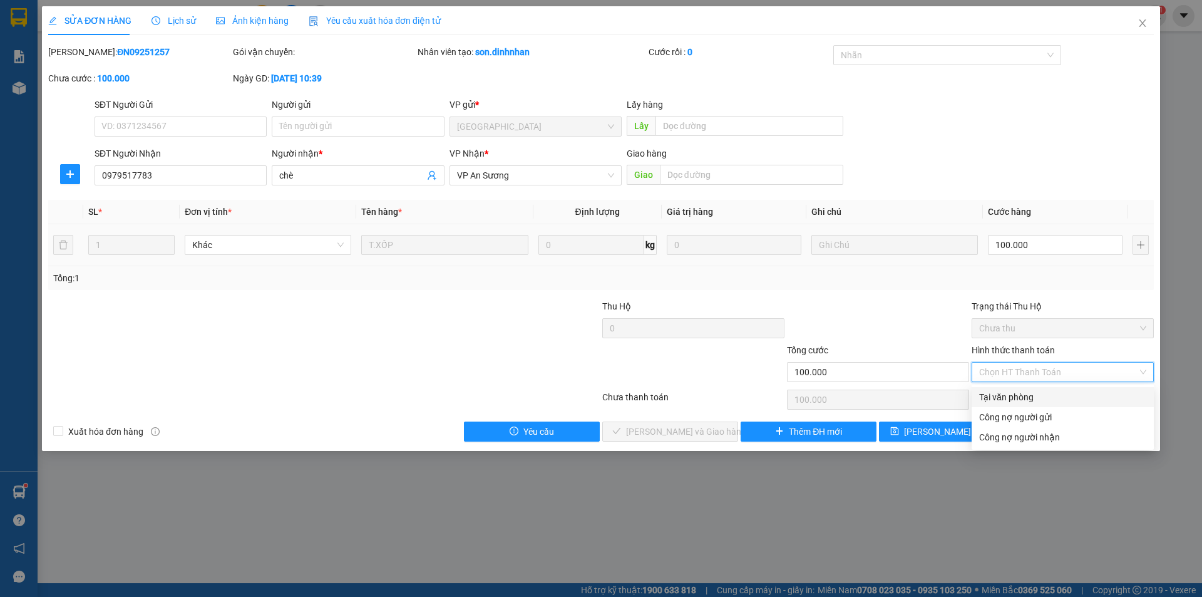
click at [1003, 395] on div "Tại văn phòng" at bounding box center [1062, 397] width 167 height 14
type input "0"
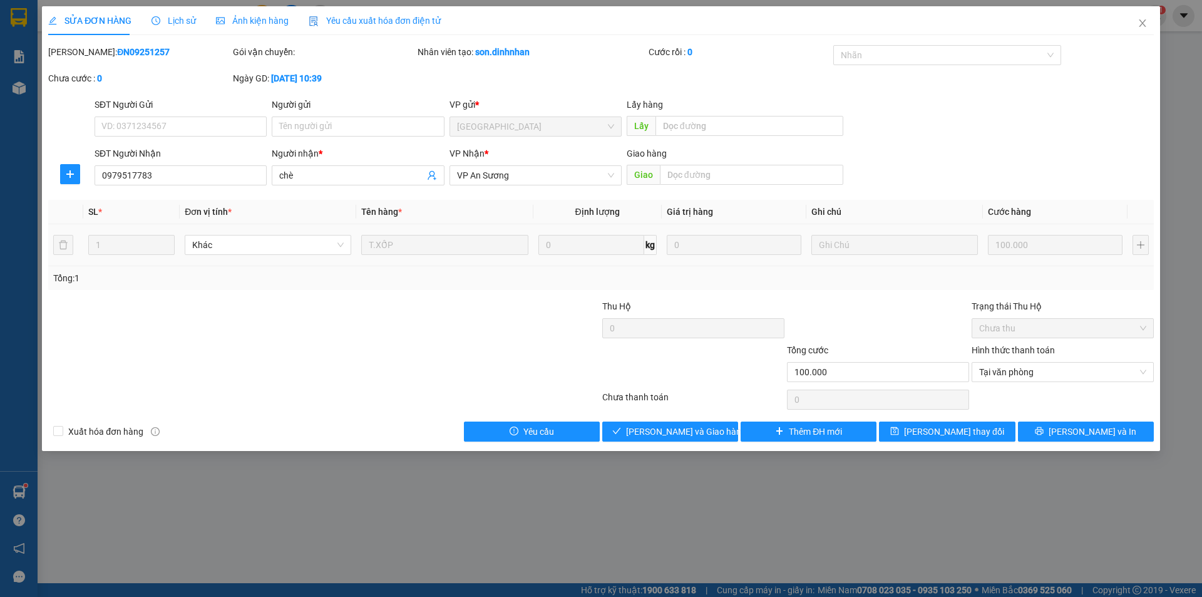
click at [691, 420] on div "Total Paid Fee 0 Total UnPaid Fee 100.000 Cash Collection Total Fee Mã ĐH: ĐN09…" at bounding box center [601, 243] width 1106 height 396
click at [681, 433] on span "[PERSON_NAME] và Giao hàng" at bounding box center [686, 432] width 120 height 14
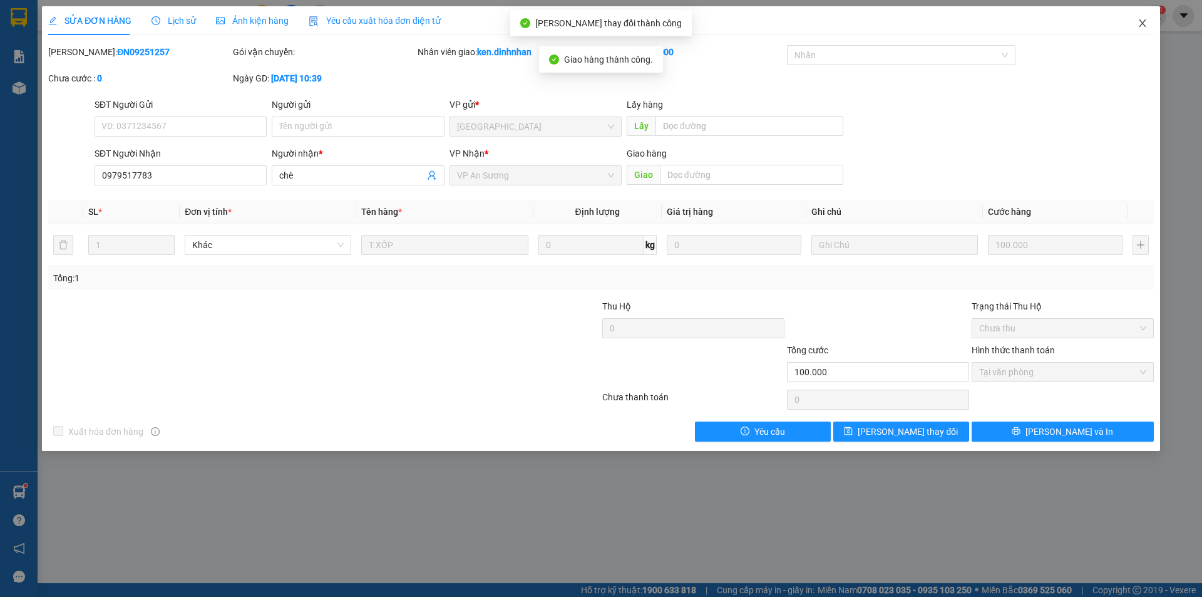
click at [1140, 23] on icon "close" at bounding box center [1143, 23] width 10 height 10
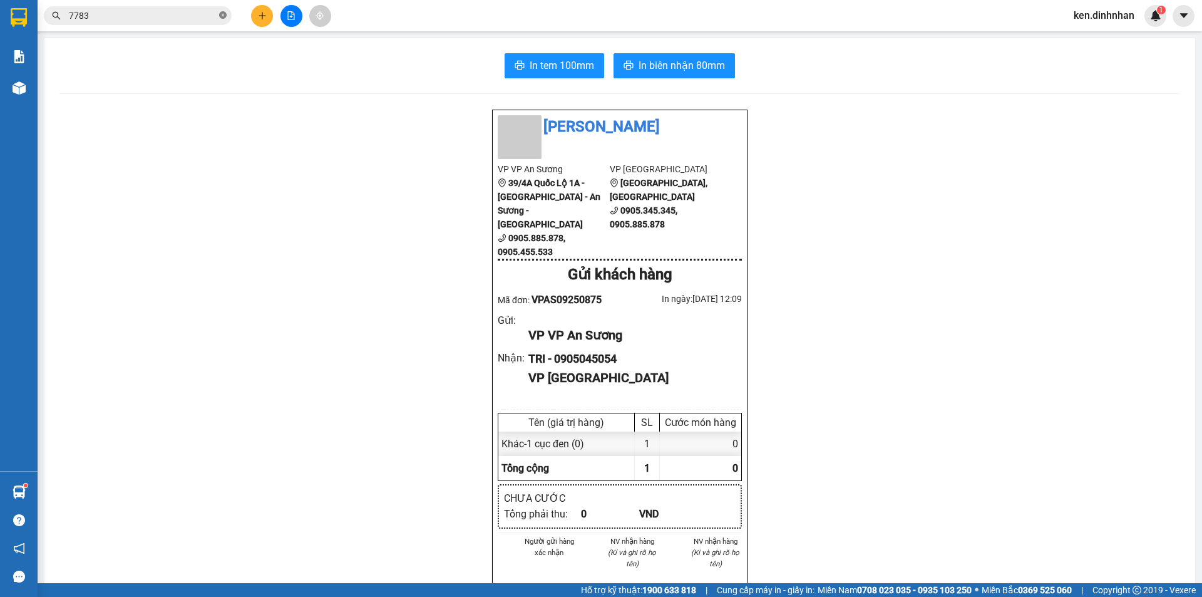
click at [224, 18] on icon "close-circle" at bounding box center [223, 15] width 8 height 8
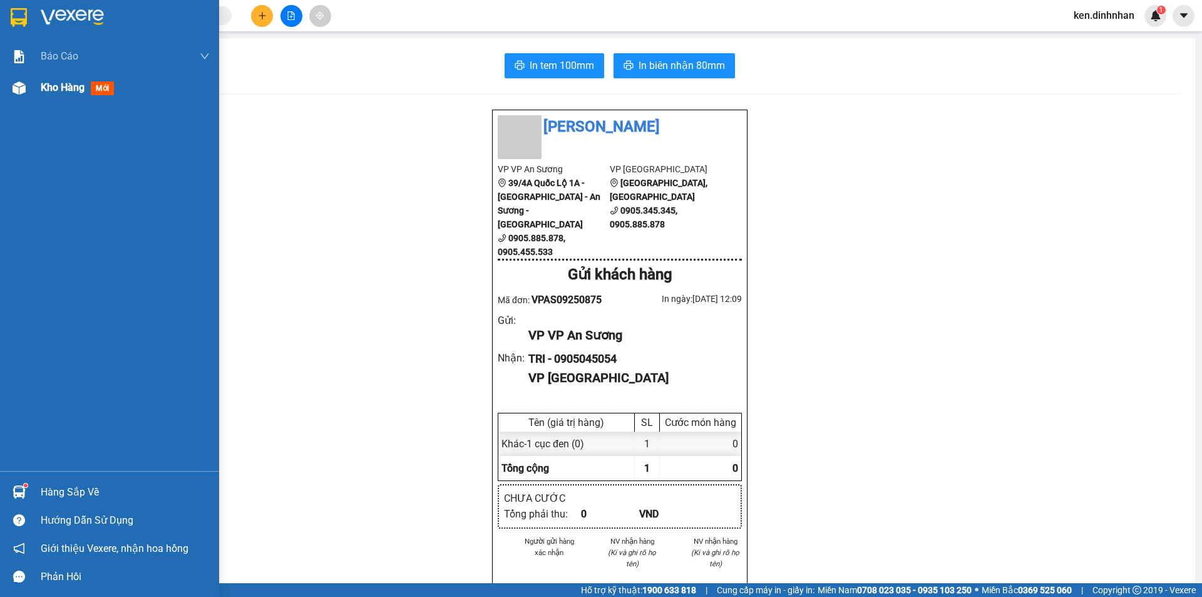
click at [51, 82] on span "Kho hàng" at bounding box center [63, 87] width 44 height 12
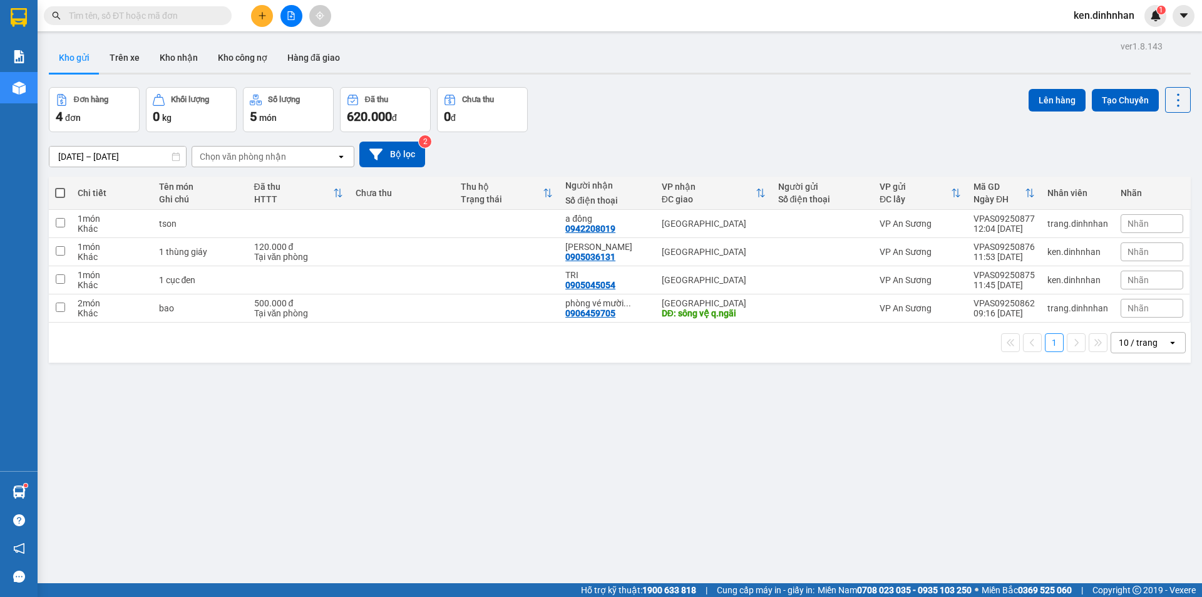
click at [260, 6] on button at bounding box center [262, 16] width 22 height 22
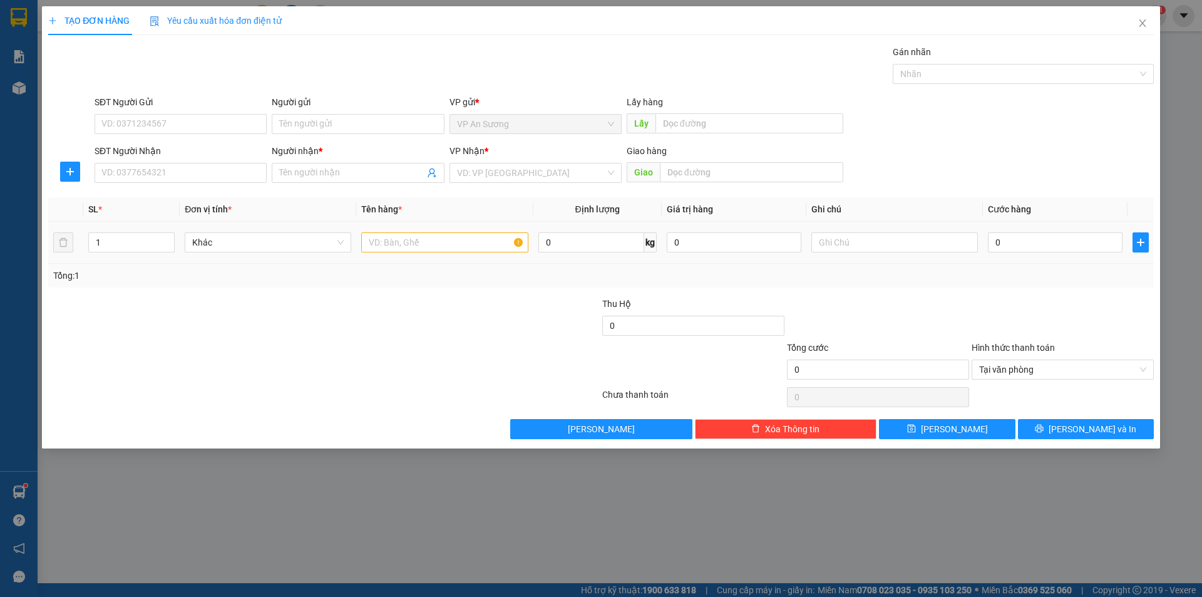
click at [400, 253] on div at bounding box center [444, 242] width 167 height 25
click at [401, 239] on input "text" at bounding box center [444, 242] width 167 height 20
type input "1 bao"
click at [139, 170] on input "SĐT Người Nhận" at bounding box center [181, 173] width 172 height 20
click at [223, 177] on input "SĐT Người Nhận" at bounding box center [181, 173] width 172 height 20
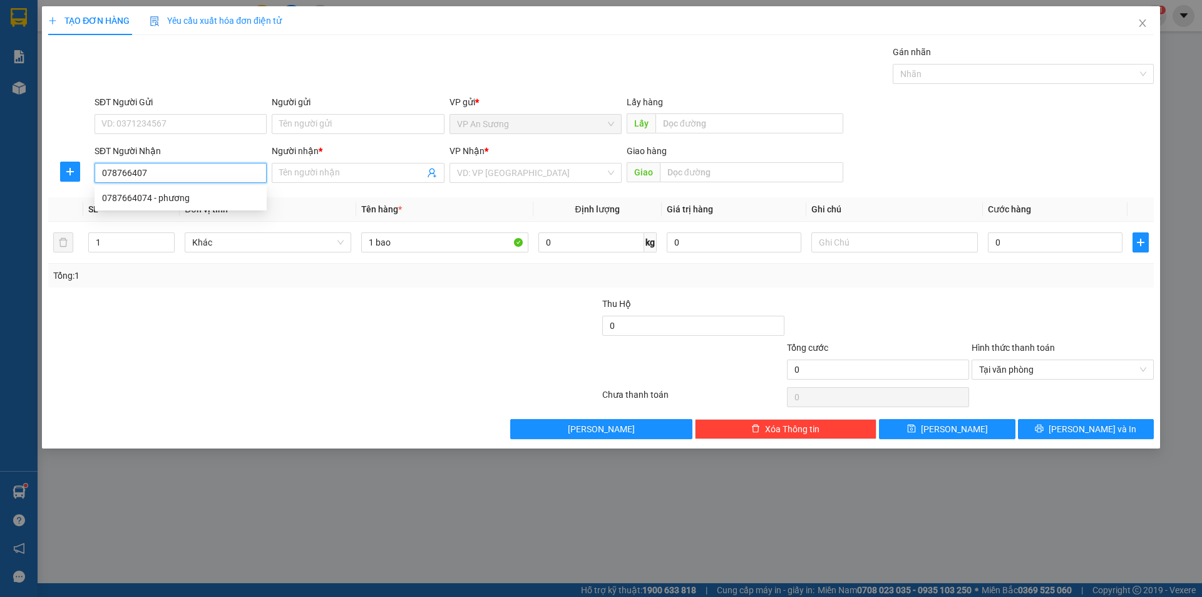
type input "0787664074"
click at [210, 207] on div "0787664074 - phương" at bounding box center [181, 198] width 172 height 20
type input "phương"
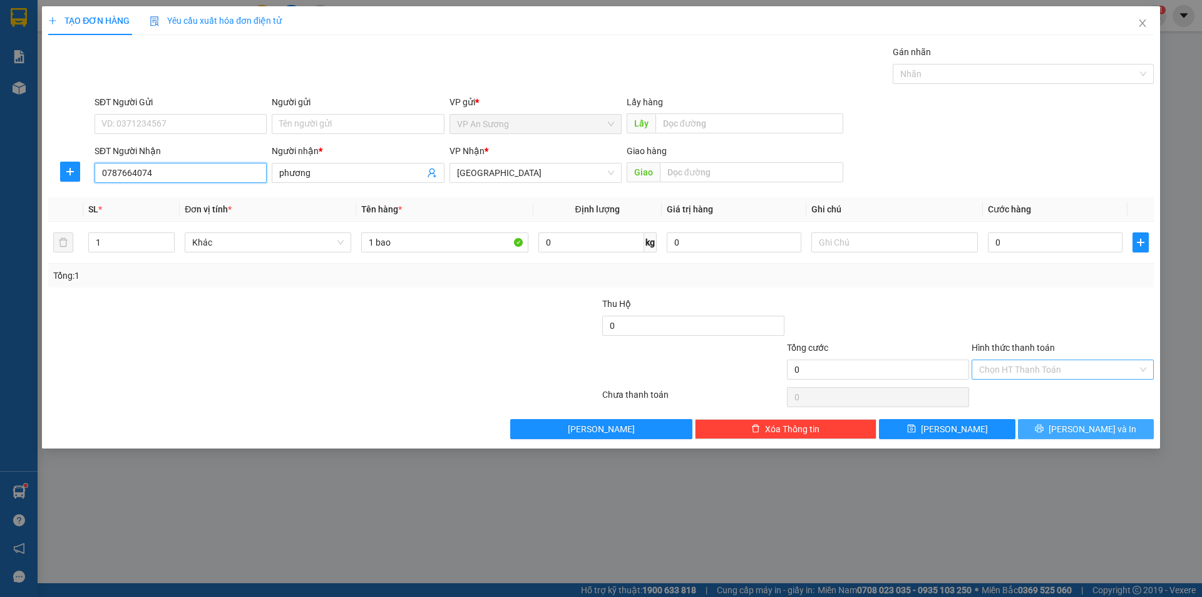
type input "0787664074"
click at [1085, 428] on span "[PERSON_NAME] và In" at bounding box center [1093, 429] width 88 height 14
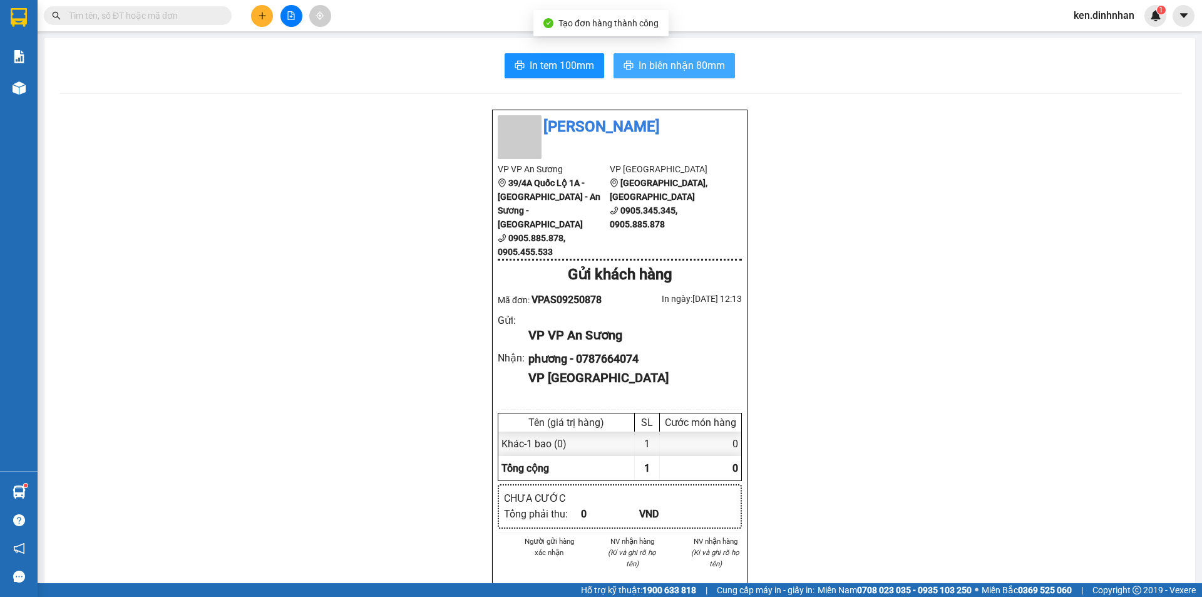
click at [684, 65] on span "In biên nhận 80mm" at bounding box center [682, 66] width 86 height 16
click at [207, 18] on input "text" at bounding box center [143, 16] width 148 height 14
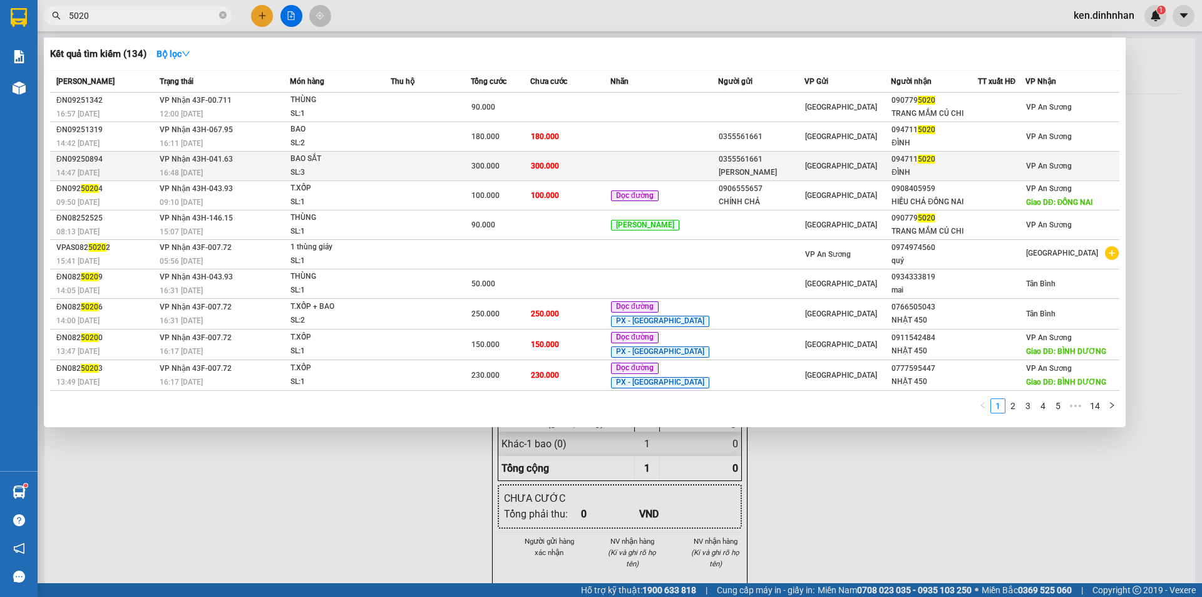
type input "5020"
click at [574, 158] on td "300.000" at bounding box center [570, 166] width 80 height 29
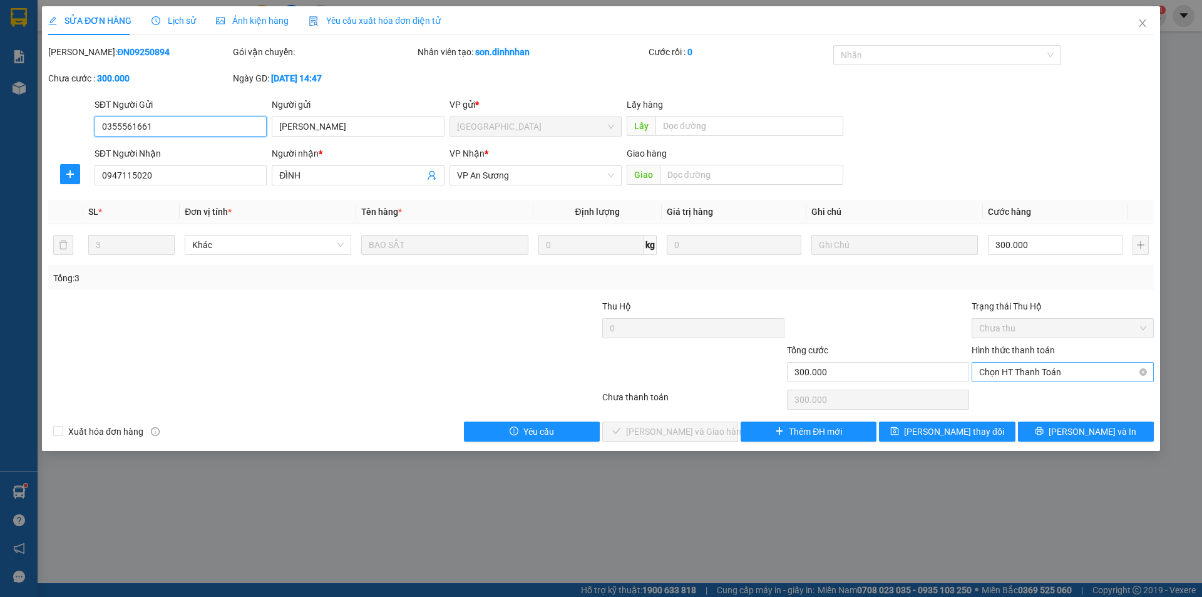
click at [1051, 366] on span "Chọn HT Thanh Toán" at bounding box center [1062, 372] width 167 height 19
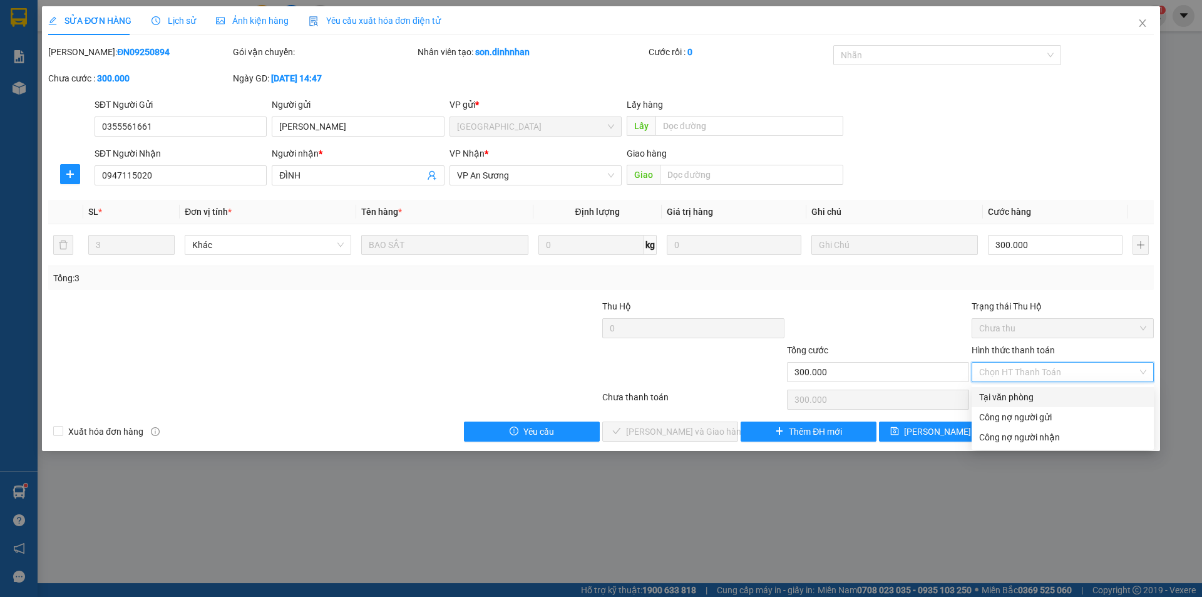
click at [1022, 397] on div "Tại văn phòng" at bounding box center [1062, 397] width 167 height 14
type input "0"
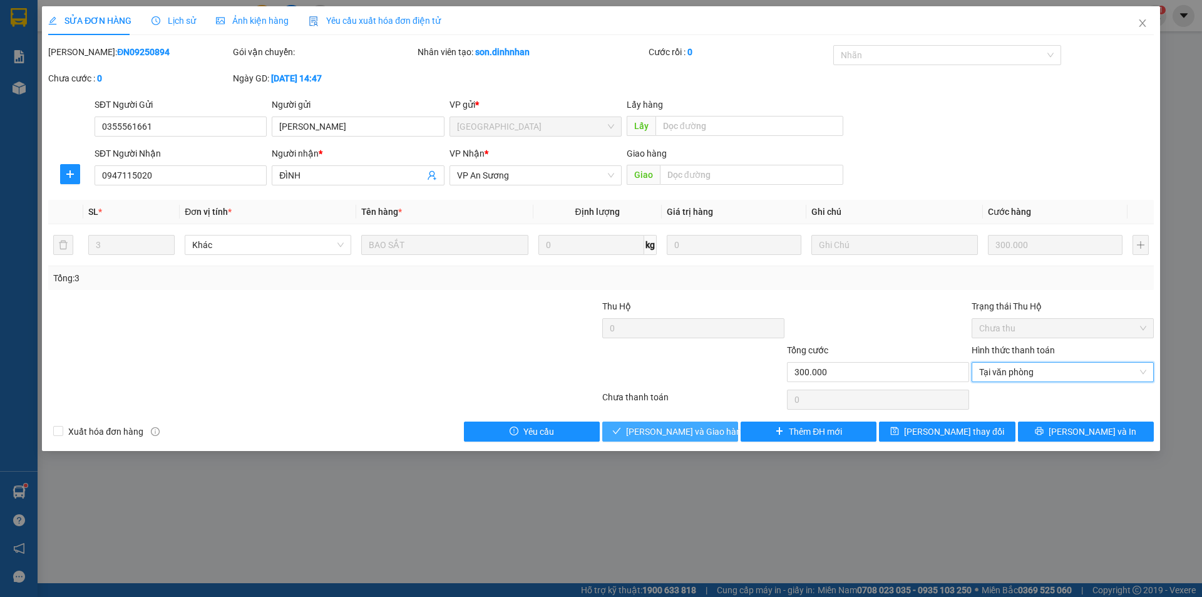
click at [687, 427] on span "[PERSON_NAME] và Giao hàng" at bounding box center [686, 432] width 120 height 14
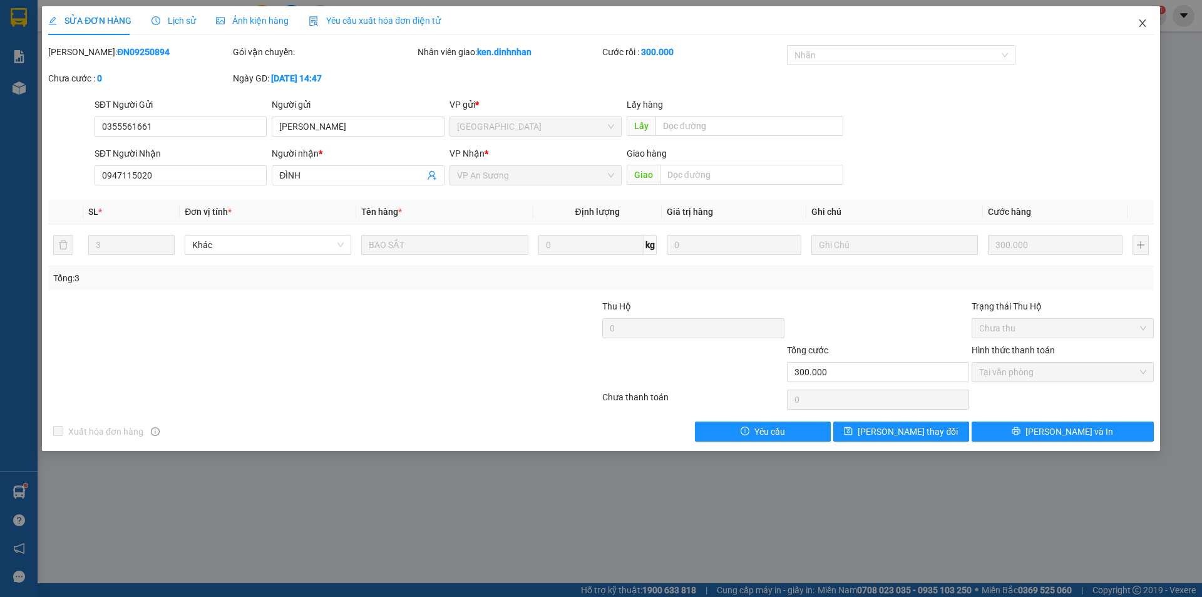
click at [1140, 21] on icon "close" at bounding box center [1142, 23] width 7 height 8
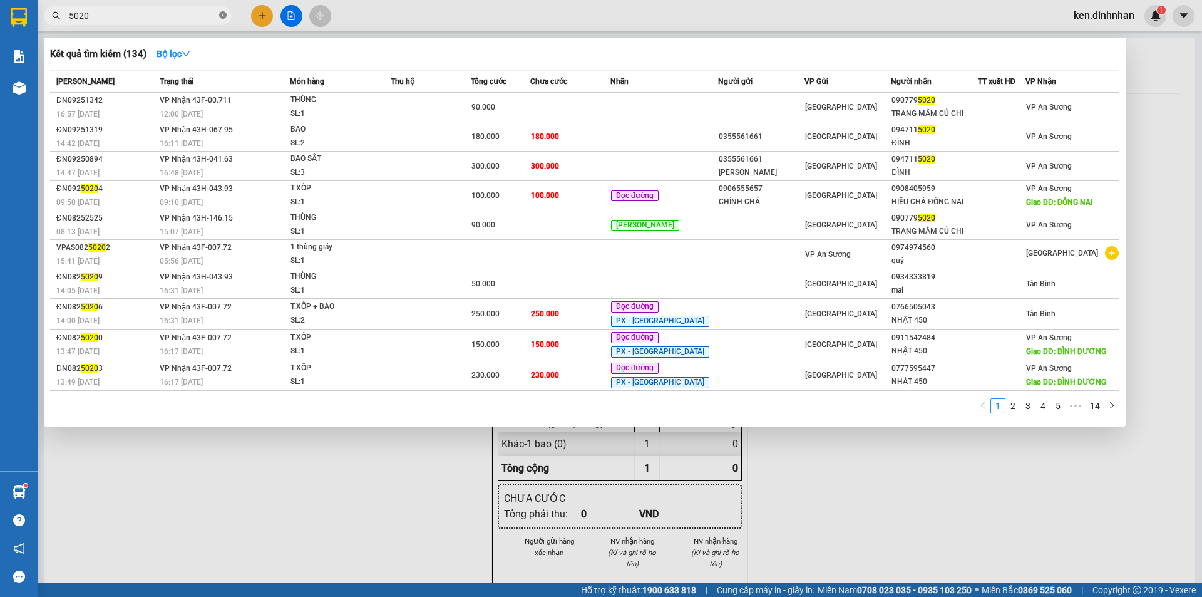
click at [219, 18] on icon "close-circle" at bounding box center [223, 15] width 8 height 8
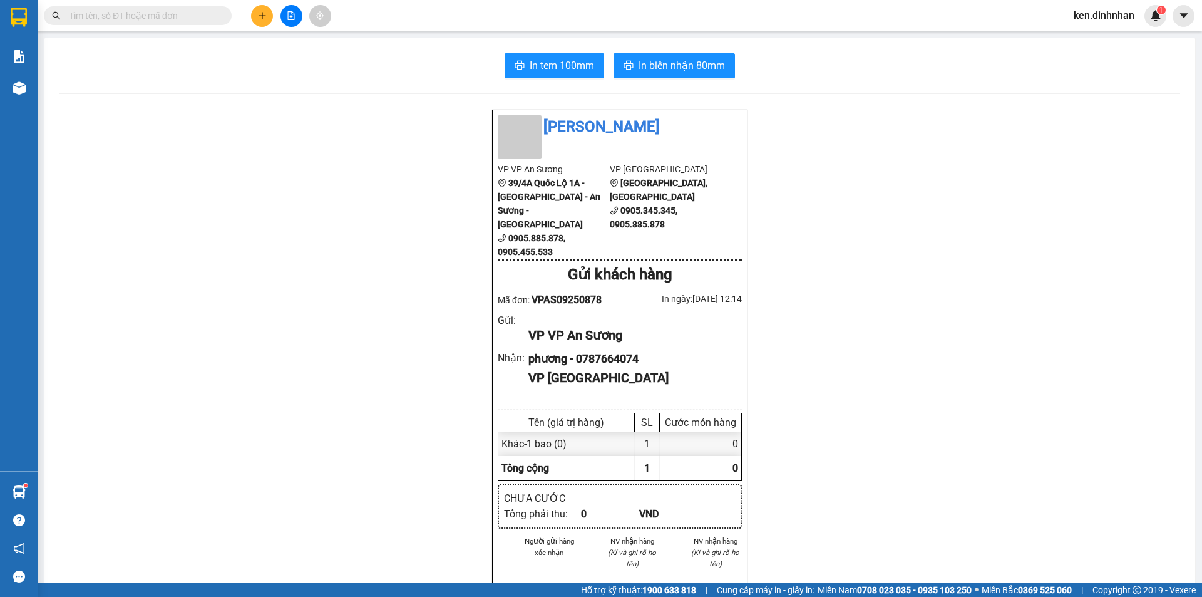
click at [165, 14] on input "text" at bounding box center [143, 16] width 148 height 14
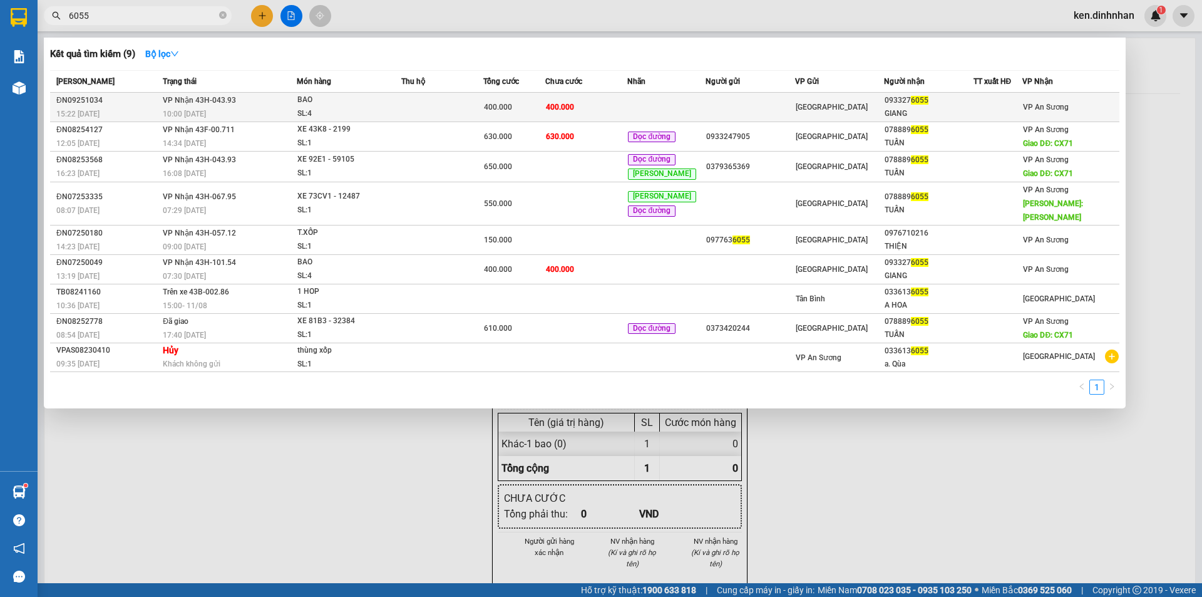
type input "6055"
click at [617, 107] on td "400.000" at bounding box center [586, 107] width 82 height 29
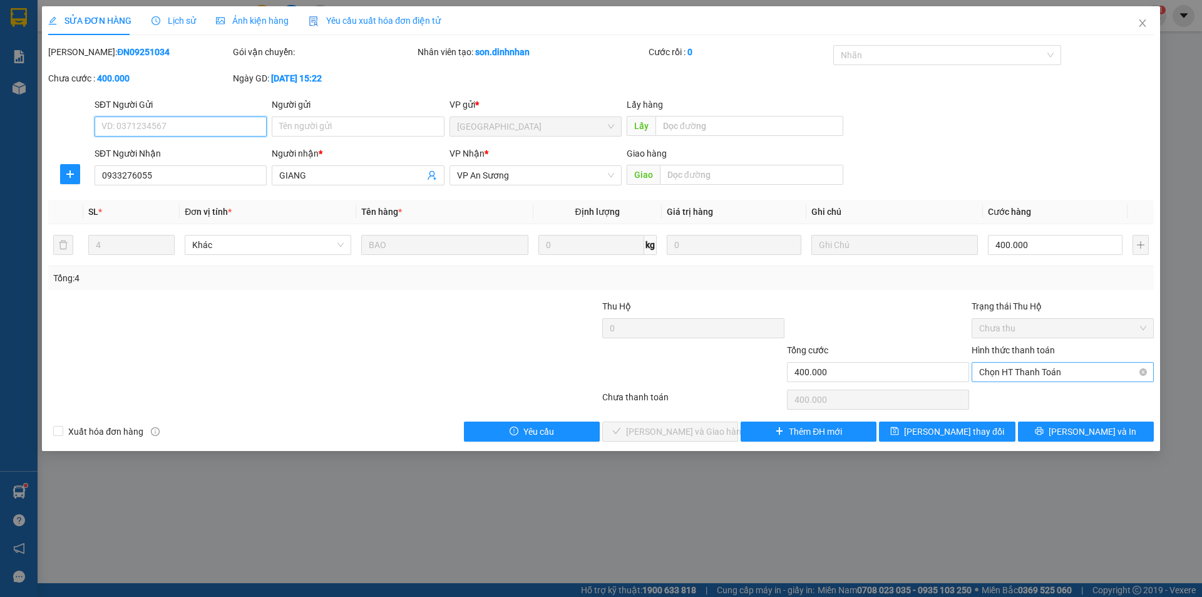
click at [988, 377] on span "Chọn HT Thanh Toán" at bounding box center [1062, 372] width 167 height 19
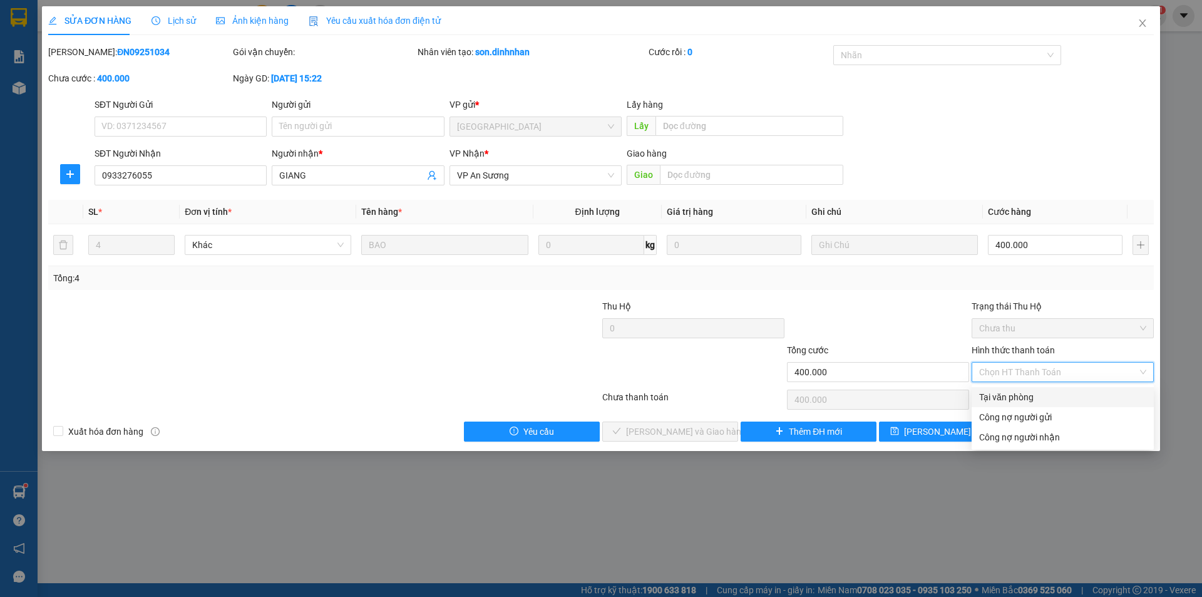
click at [1016, 399] on div "Tại văn phòng" at bounding box center [1062, 397] width 167 height 14
type input "0"
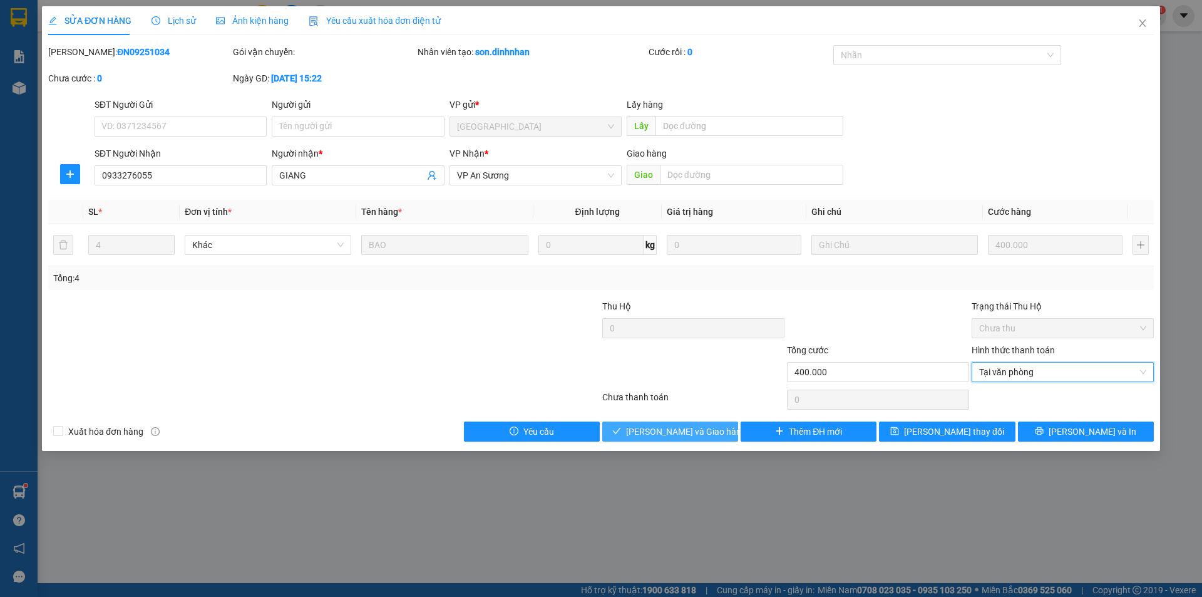
click at [710, 439] on button "[PERSON_NAME] và Giao hàng" at bounding box center [670, 431] width 136 height 20
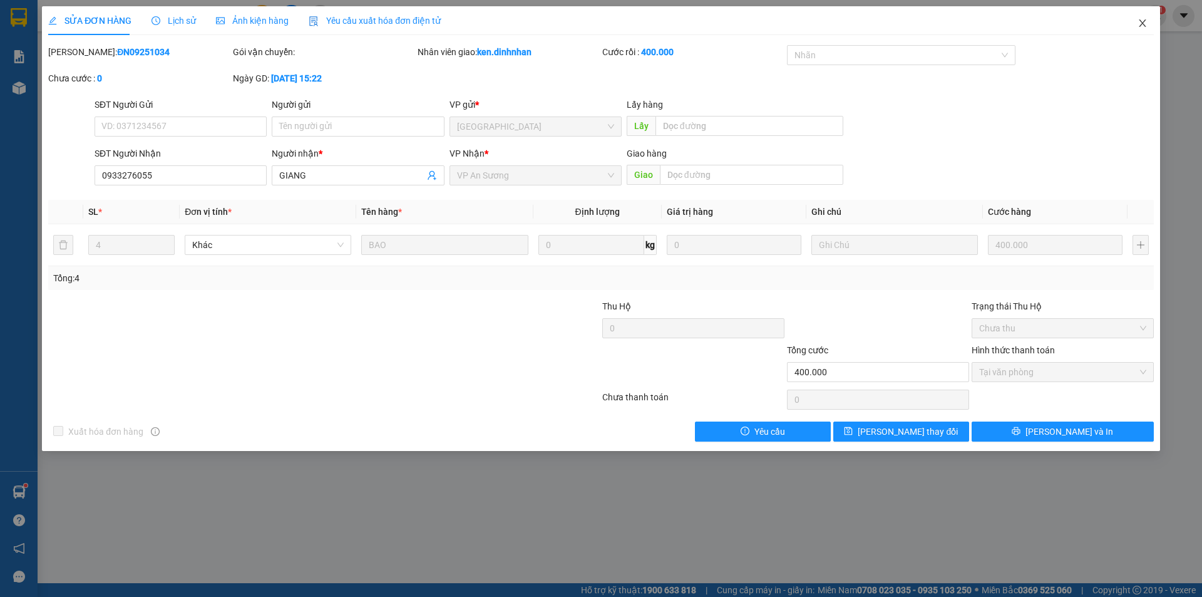
click at [1149, 19] on span "Close" at bounding box center [1142, 23] width 35 height 35
